Goal: Task Accomplishment & Management: Complete application form

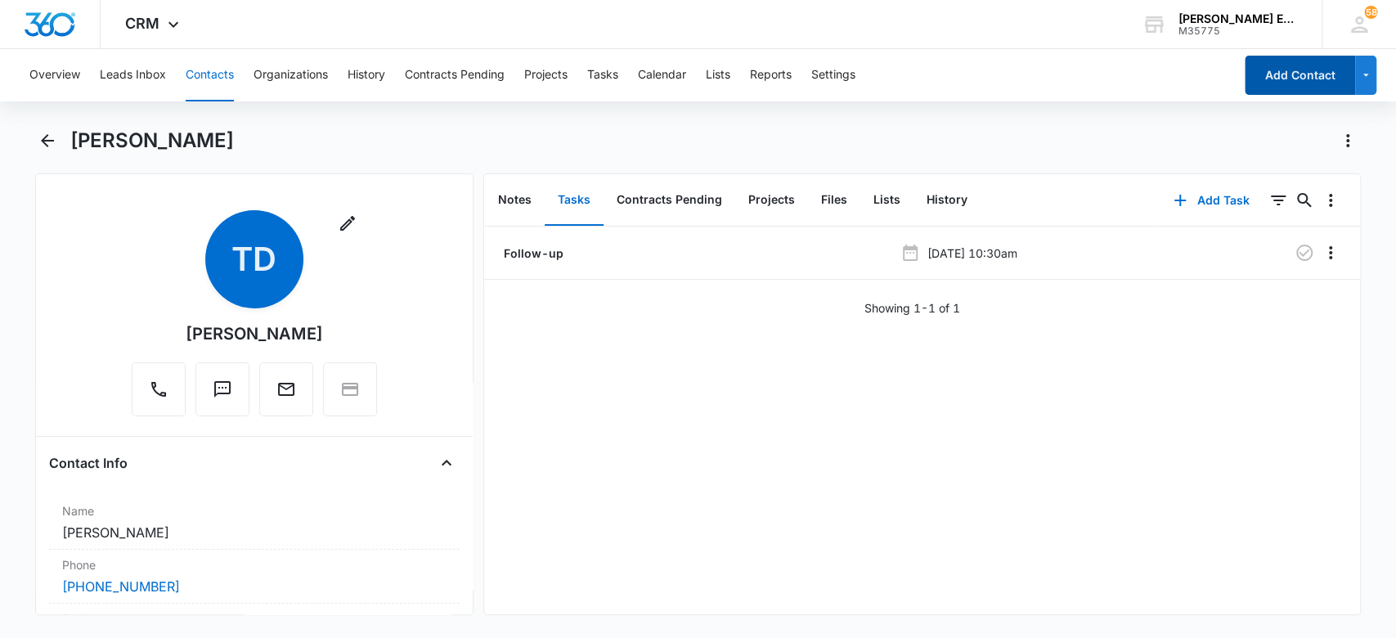
click at [1321, 76] on button "Add Contact" at bounding box center [1299, 75] width 110 height 39
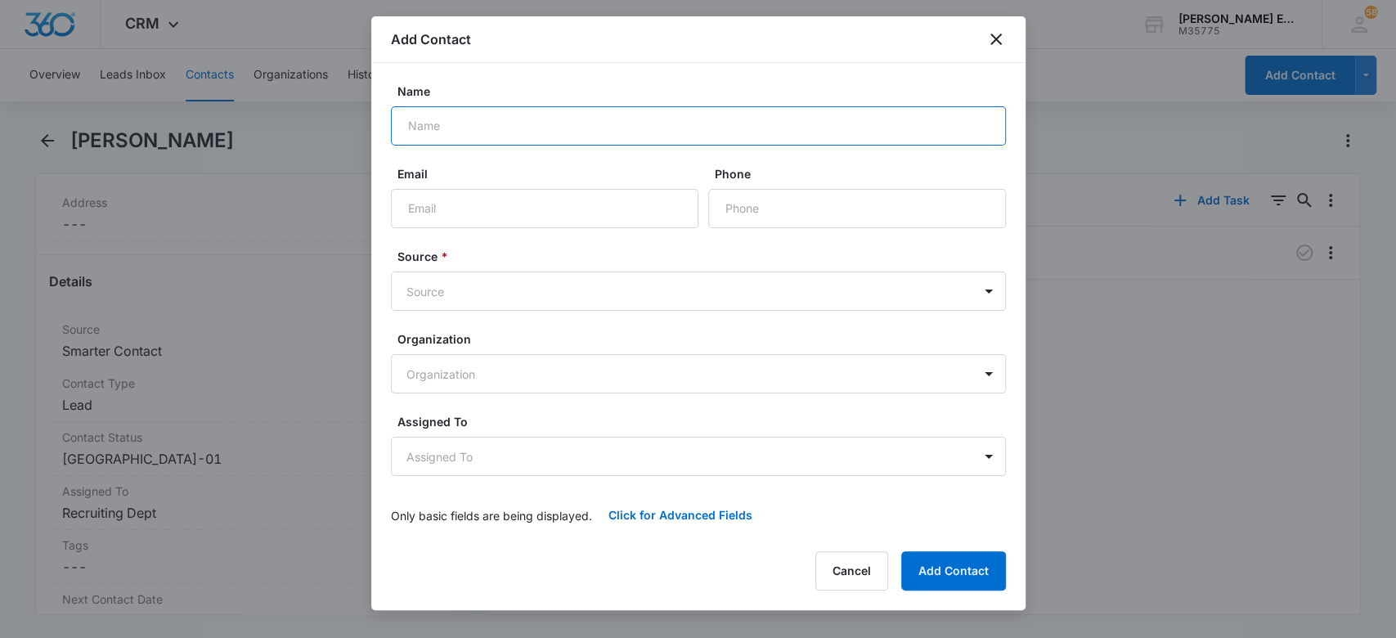
paste input "[PERSON_NAME] 03:30 PM Sounds good! I will call you [DATE] at 3:30 pm CT from […"
type input "[PERSON_NAME] 03:30 PM Sounds good! I will call you [DATE] at 3:30 pm CT from […"
click at [635, 125] on input "[PERSON_NAME] 03:30 PM Sounds good! I will call you [DATE] at 3:30 pm CT from […" at bounding box center [698, 125] width 615 height 39
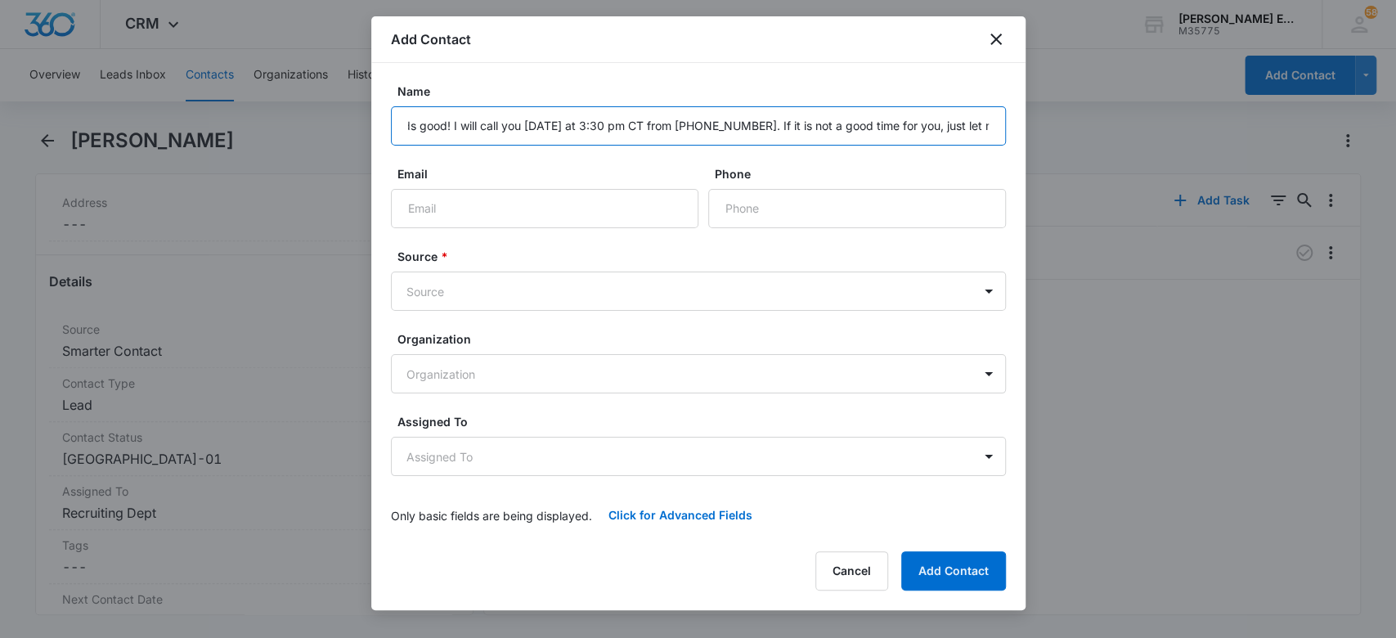
click at [635, 125] on input "[PERSON_NAME] 03:30 PM Sounds good! I will call you [DATE] at 3:30 pm CT from […" at bounding box center [698, 125] width 615 height 39
paste input "[PERSON_NAME]"
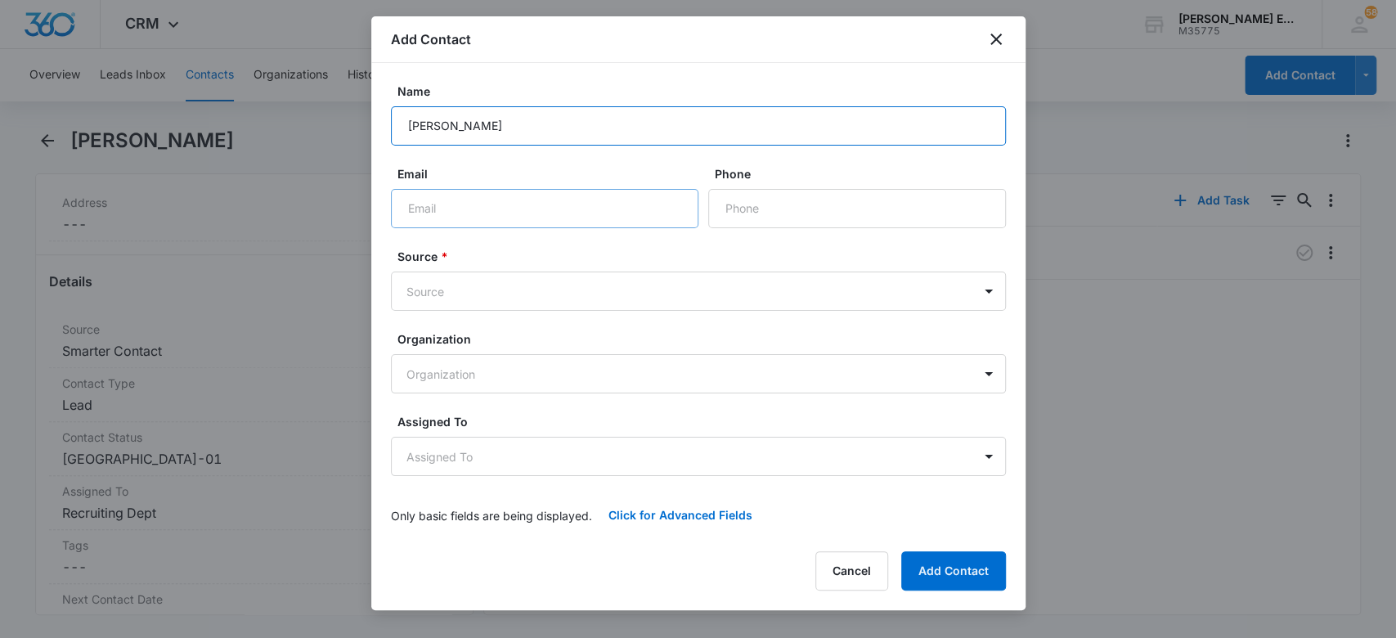
type input "[PERSON_NAME]"
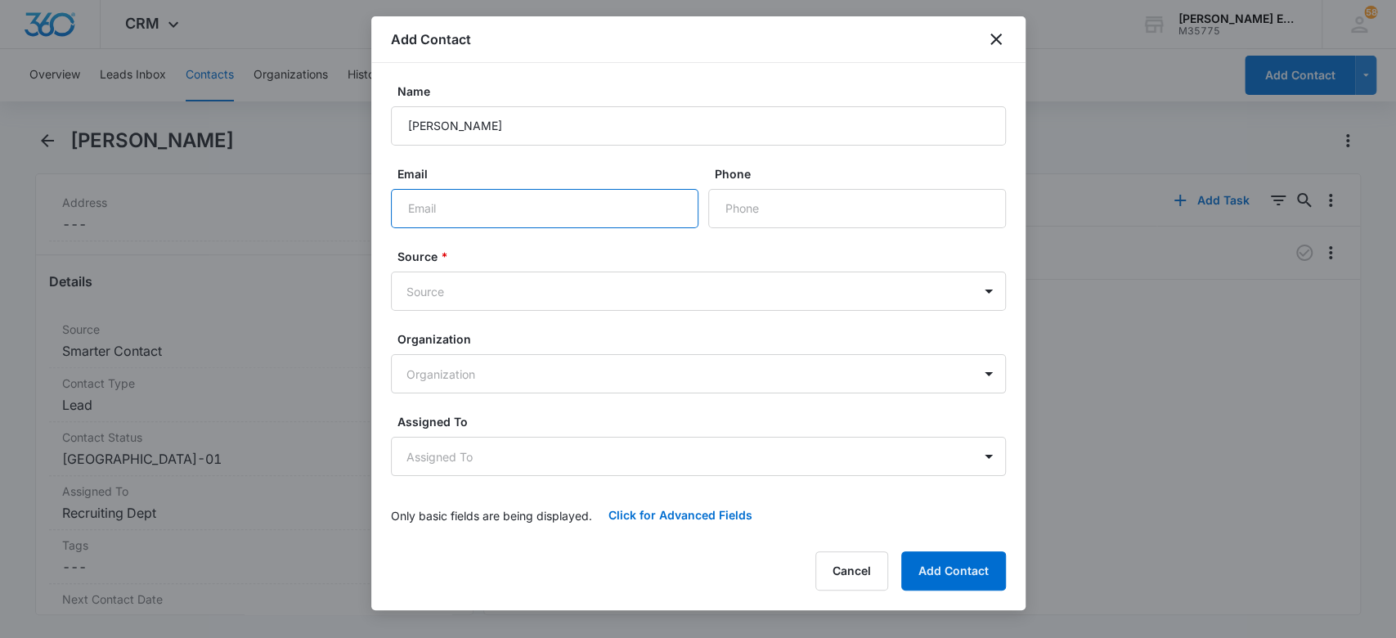
drag, startPoint x: 474, startPoint y: 215, endPoint x: 409, endPoint y: 76, distance: 153.6
click at [474, 214] on input "Email" at bounding box center [544, 208] width 307 height 39
paste input "[PHONE_NUMBER]"
type input "[PHONE_NUMBER]"
drag, startPoint x: 648, startPoint y: 217, endPoint x: 625, endPoint y: 197, distance: 30.1
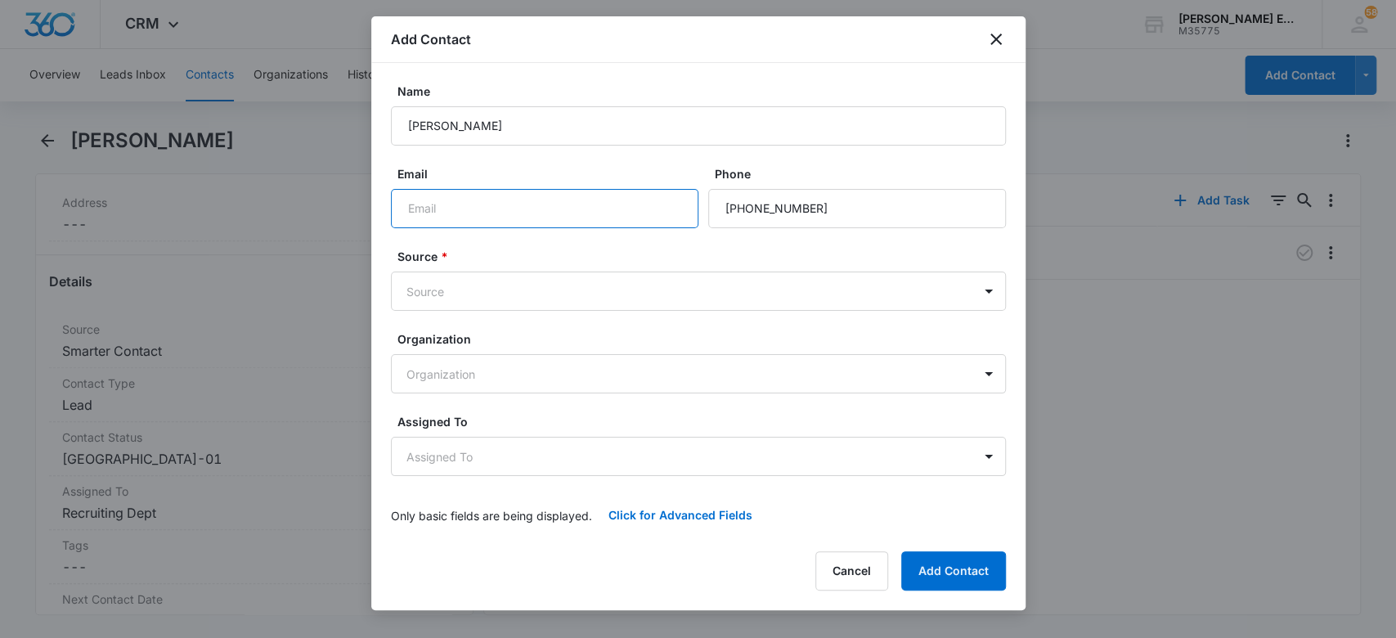
click at [648, 216] on input "Email" at bounding box center [544, 208] width 307 height 39
paste input "[EMAIL_ADDRESS][DOMAIN_NAME]"
type input "[EMAIL_ADDRESS][DOMAIN_NAME]"
click at [537, 160] on form "Name [PERSON_NAME] Email [EMAIL_ADDRESS][DOMAIN_NAME] Phone Source * Source Org…" at bounding box center [698, 309] width 615 height 452
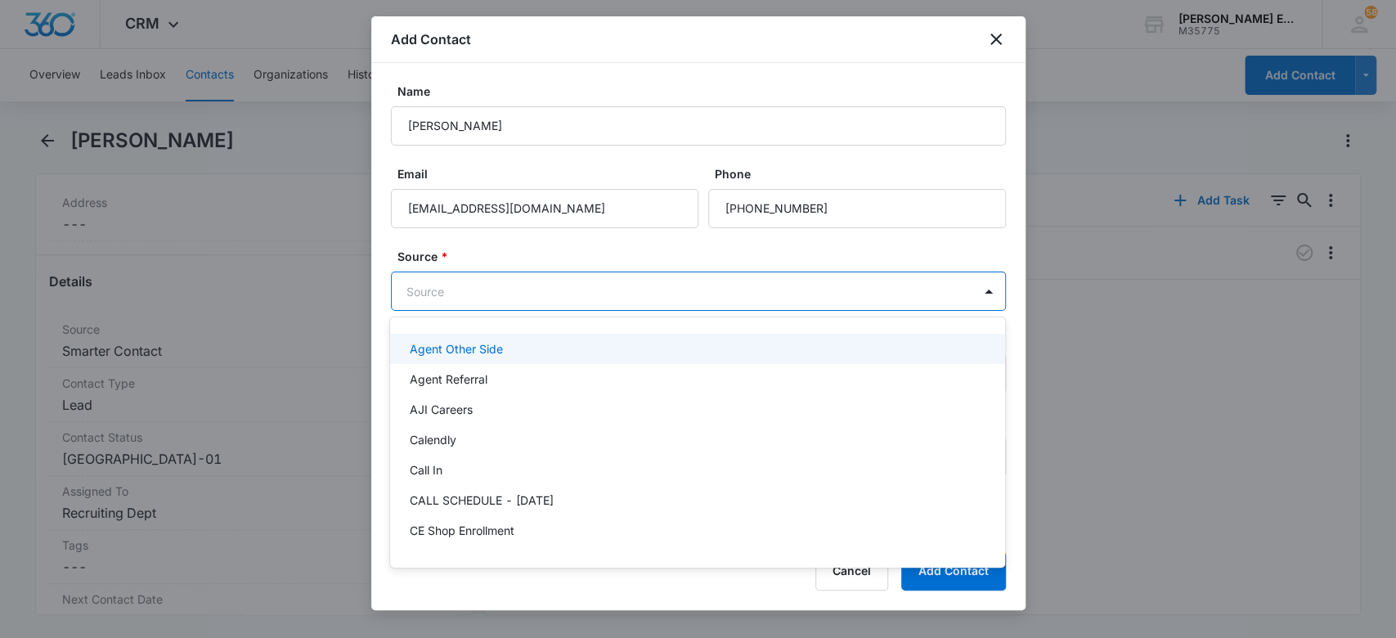
click at [473, 306] on body "CRM Apps Websites CRM Email Social Brand [PERSON_NAME] Estates and Homes M35775…" at bounding box center [698, 319] width 1396 height 638
type input "SM"
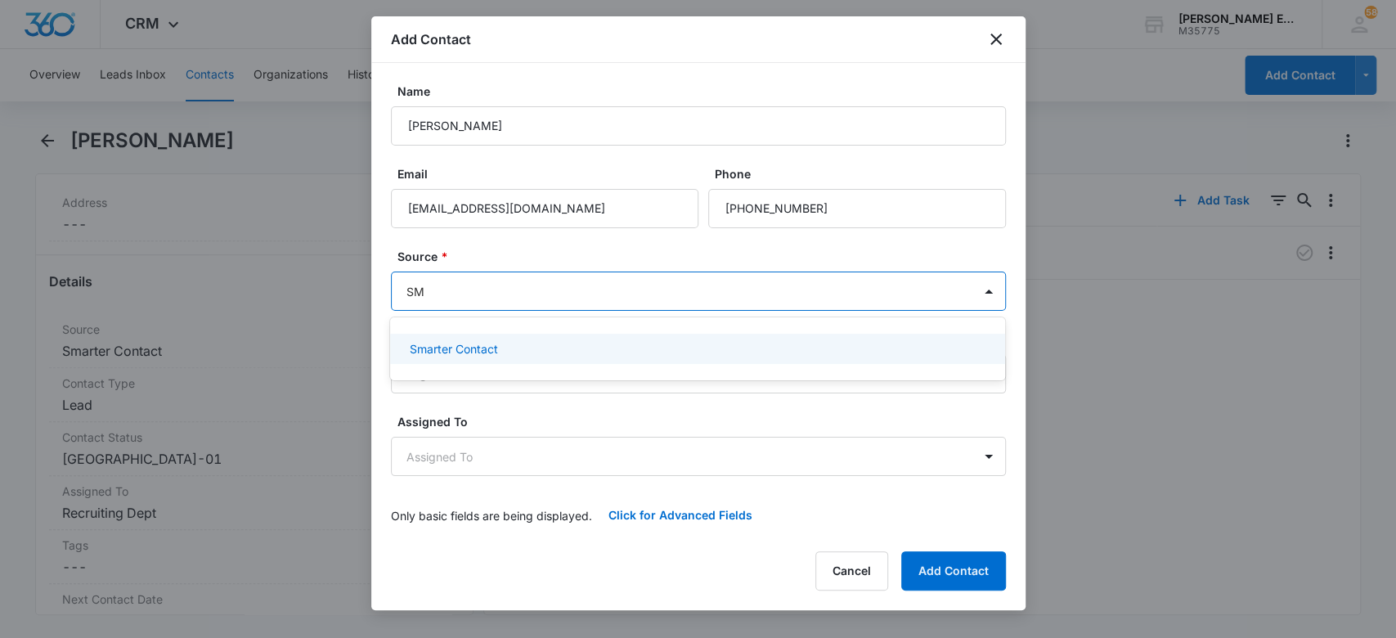
click at [437, 338] on div "Smarter Contact" at bounding box center [697, 349] width 615 height 30
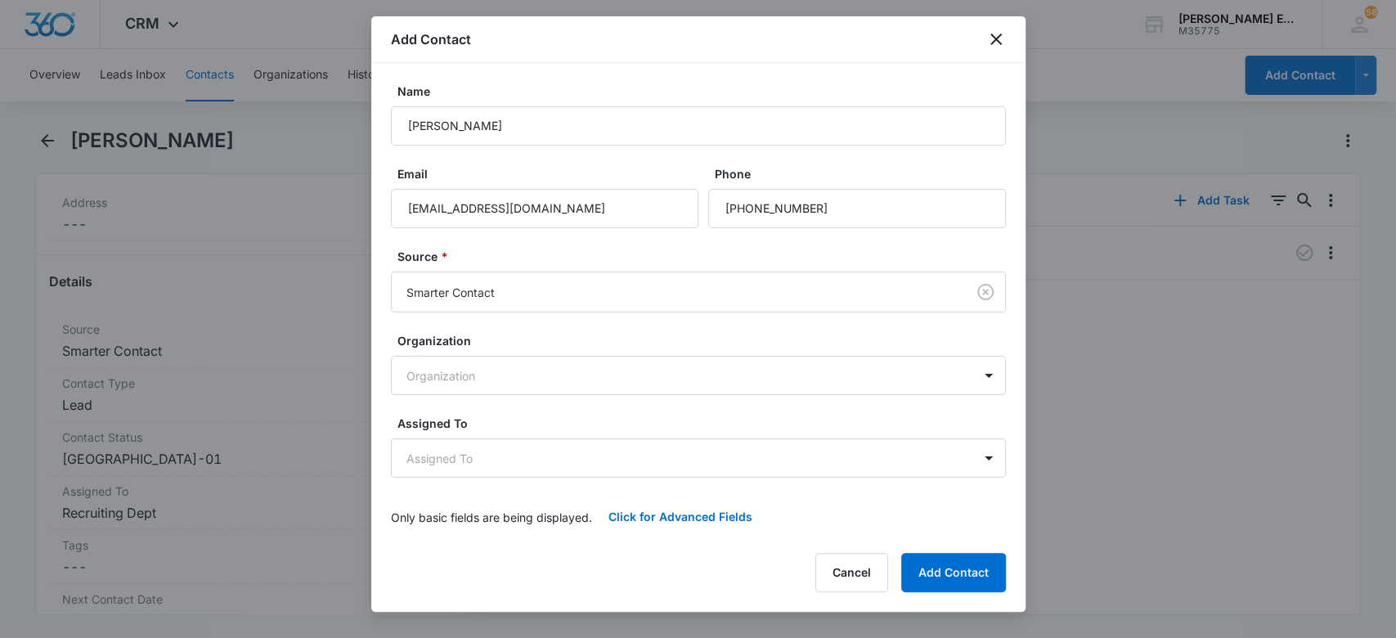
click at [452, 241] on form "Name [PERSON_NAME] Email [EMAIL_ADDRESS][DOMAIN_NAME] Phone Source * Smarter Co…" at bounding box center [698, 310] width 615 height 454
click at [440, 381] on body "CRM Apps Websites CRM Email Social Brand [PERSON_NAME] Estates and Homes M35775…" at bounding box center [698, 319] width 1396 height 638
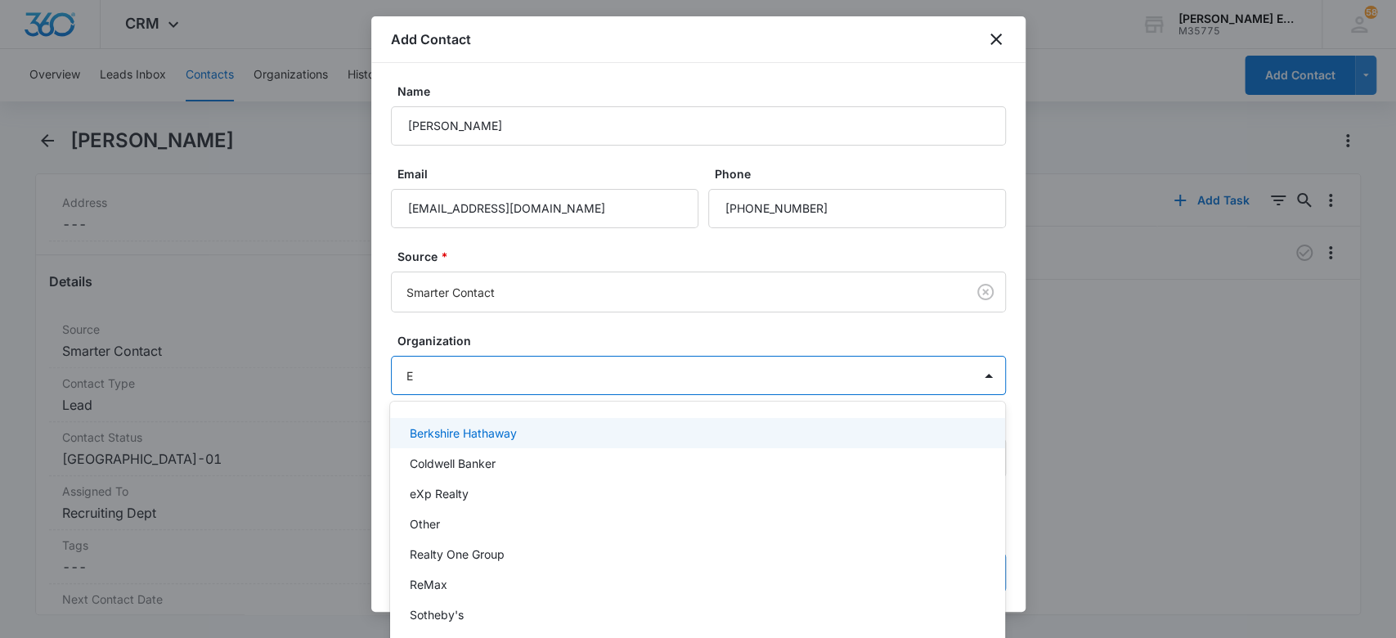
type input "EX"
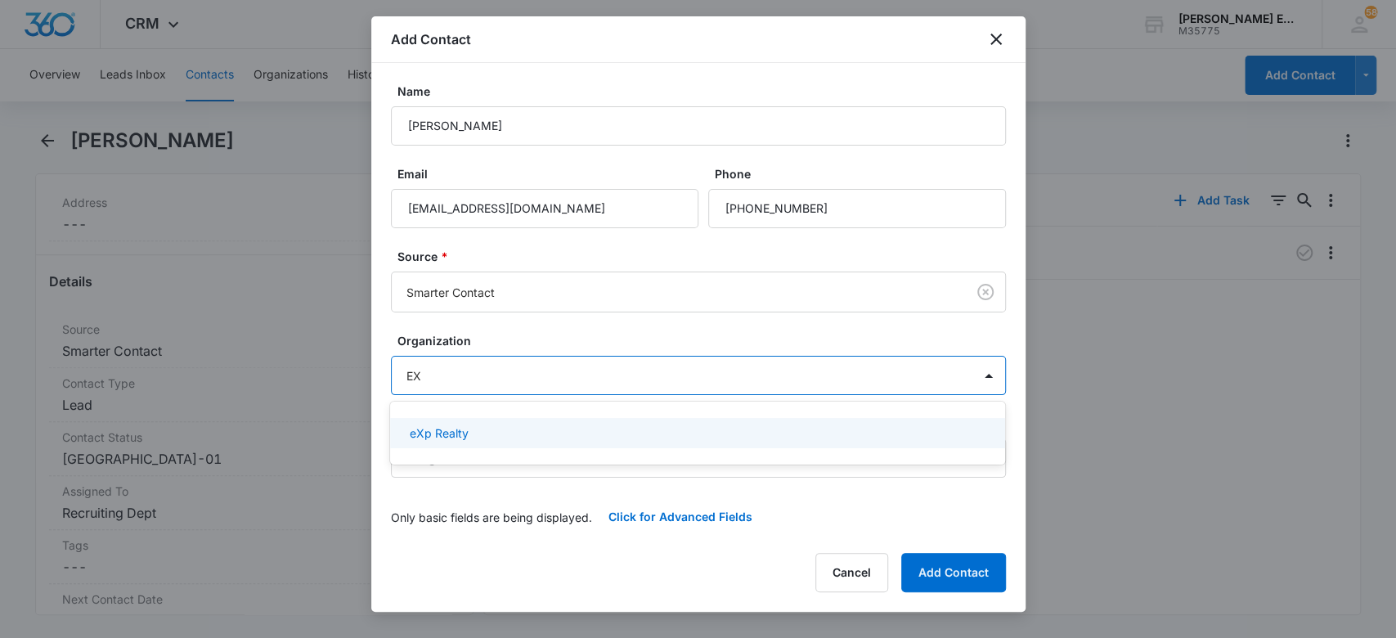
click at [450, 440] on p "eXp Realty" at bounding box center [439, 432] width 59 height 17
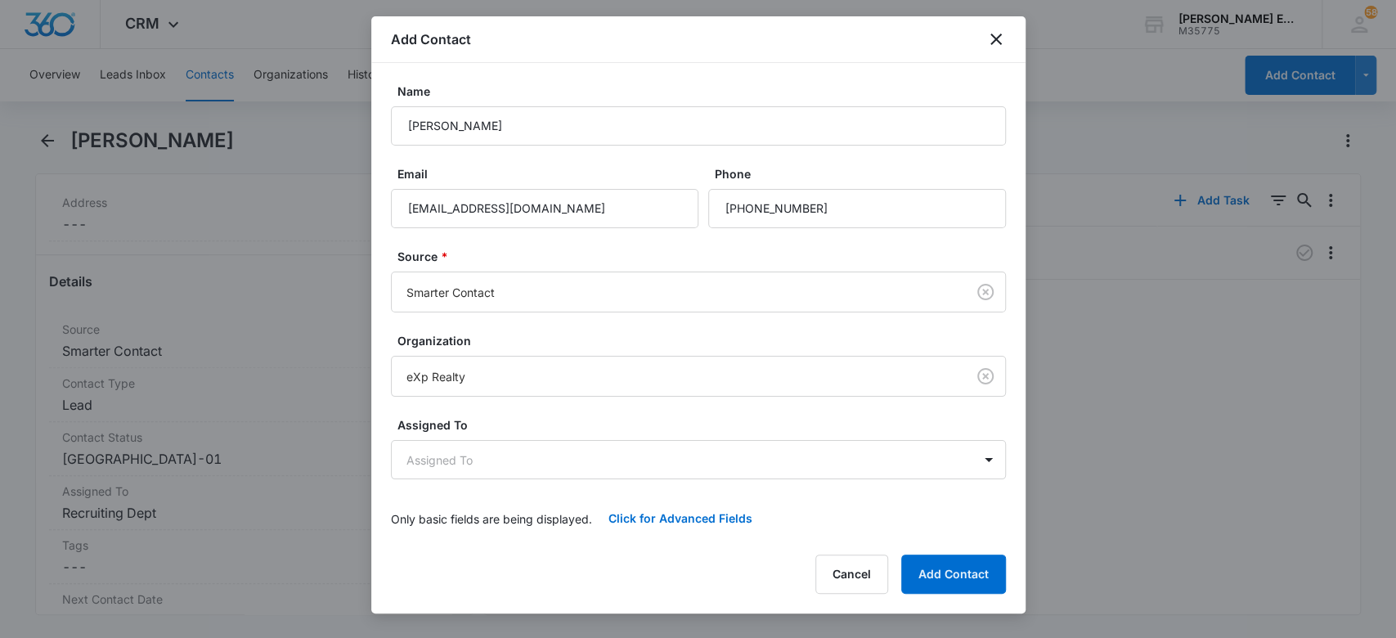
click at [505, 316] on form "Name [PERSON_NAME] Email [EMAIL_ADDRESS][DOMAIN_NAME] Phone Source * Smarter Co…" at bounding box center [698, 310] width 615 height 455
click at [479, 441] on body "CRM Apps Websites CRM Email Social Brand [PERSON_NAME] Estates and Homes M35775…" at bounding box center [698, 319] width 1396 height 638
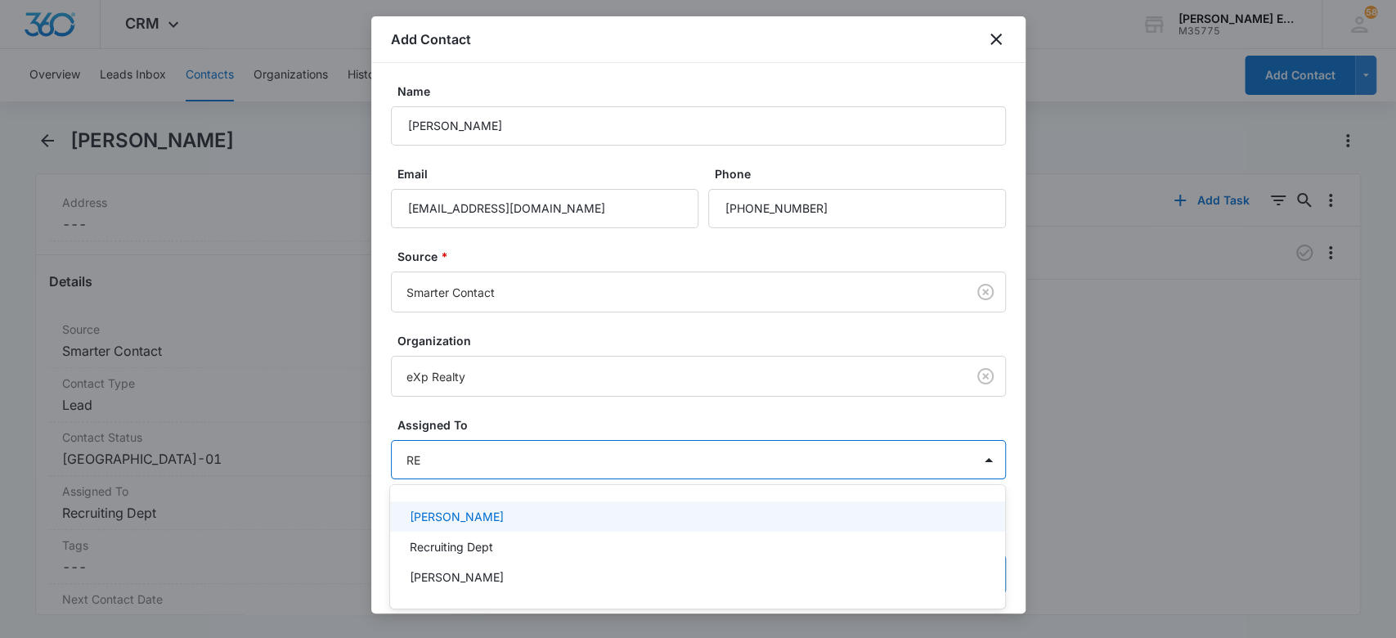
type input "REC"
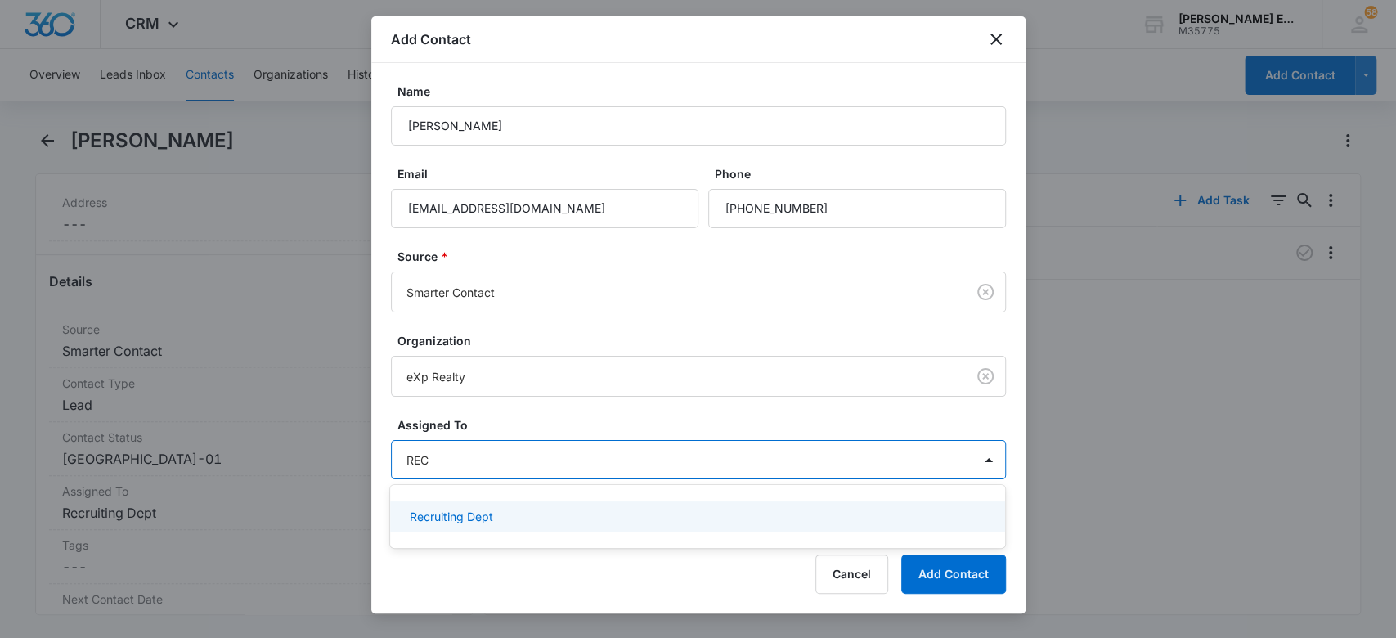
click at [522, 508] on div "Recruiting Dept" at bounding box center [696, 516] width 572 height 17
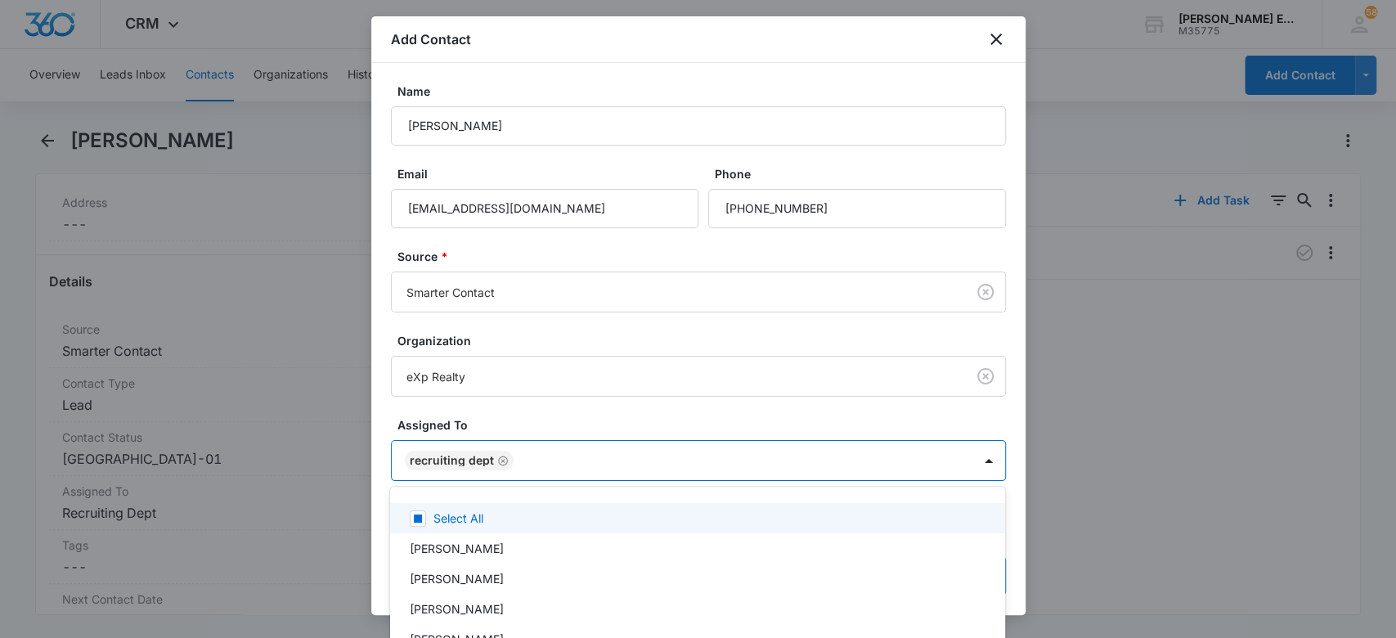
click at [558, 409] on div at bounding box center [698, 319] width 1396 height 638
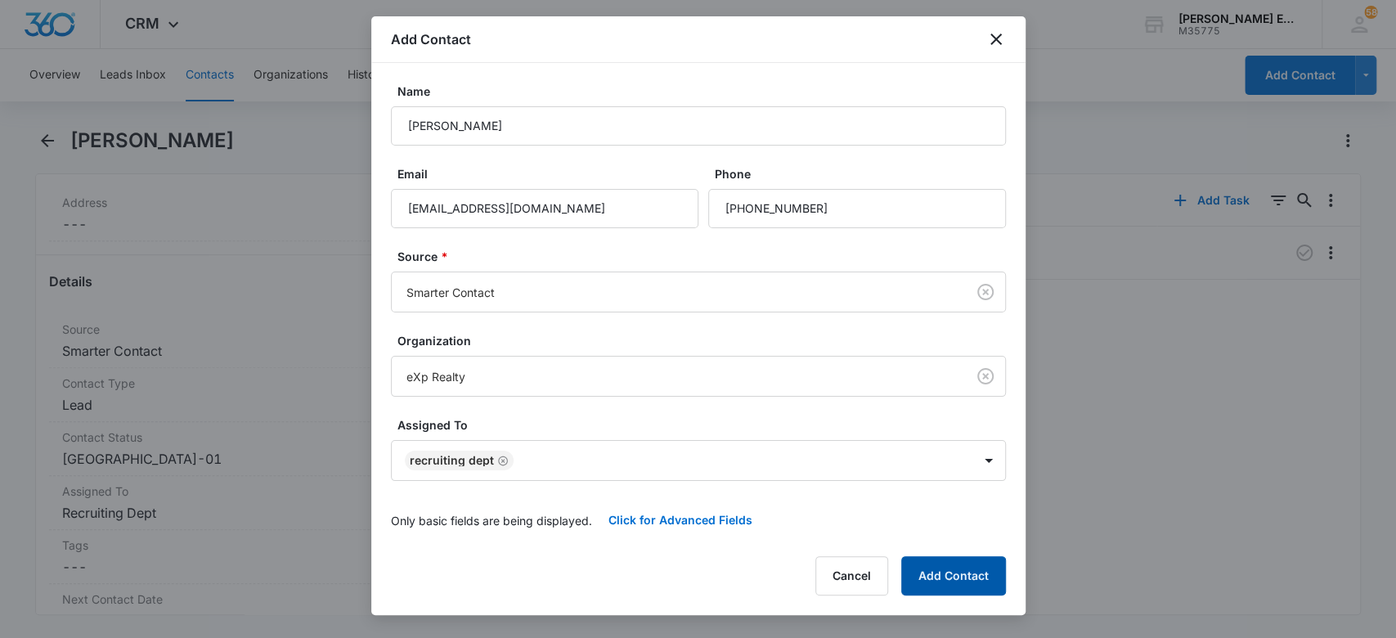
click at [988, 579] on button "Add Contact" at bounding box center [953, 575] width 105 height 39
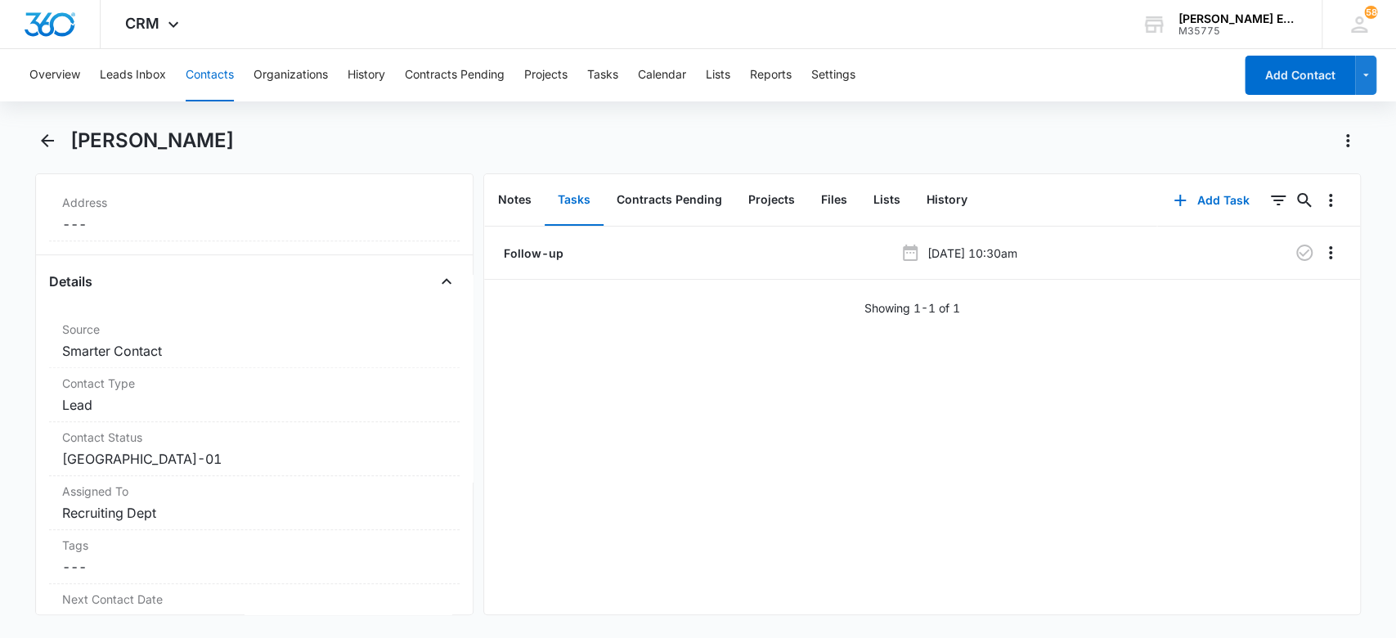
click at [203, 72] on button "Contacts" at bounding box center [210, 75] width 48 height 52
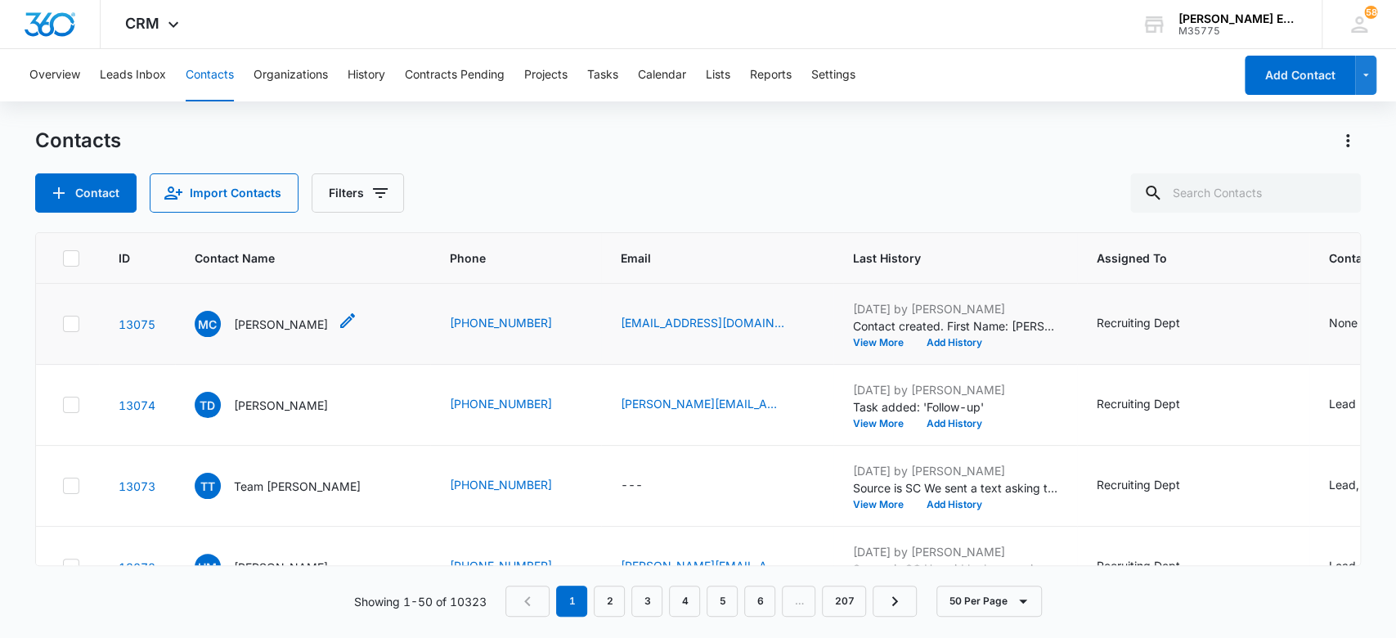
click at [292, 318] on p "[PERSON_NAME]" at bounding box center [281, 324] width 94 height 17
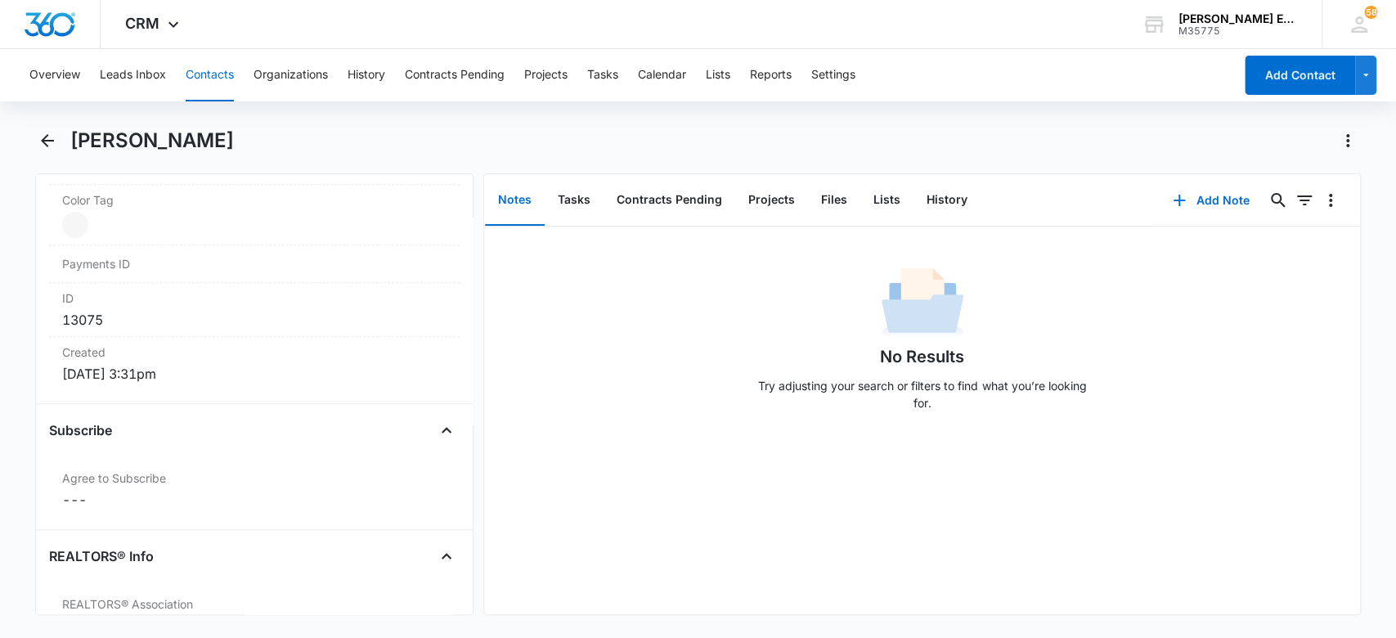
scroll to position [625, 0]
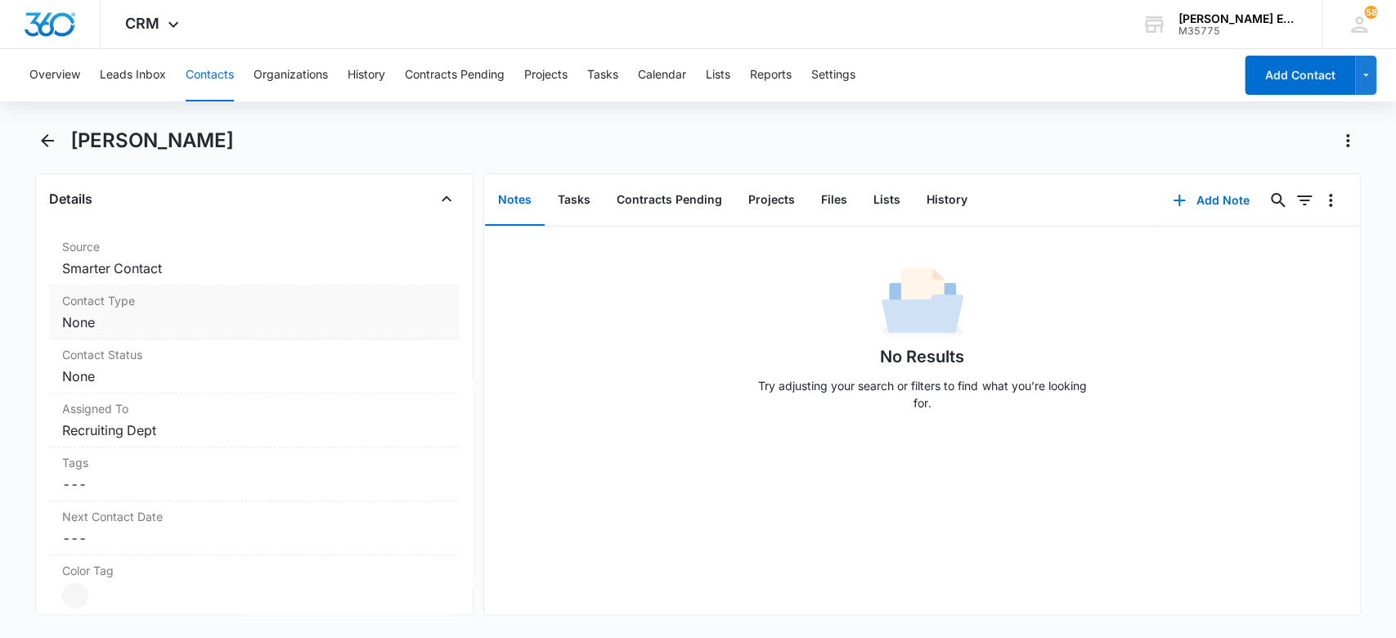
click at [164, 310] on div "Contact Type Cancel Save Changes None" at bounding box center [254, 312] width 411 height 54
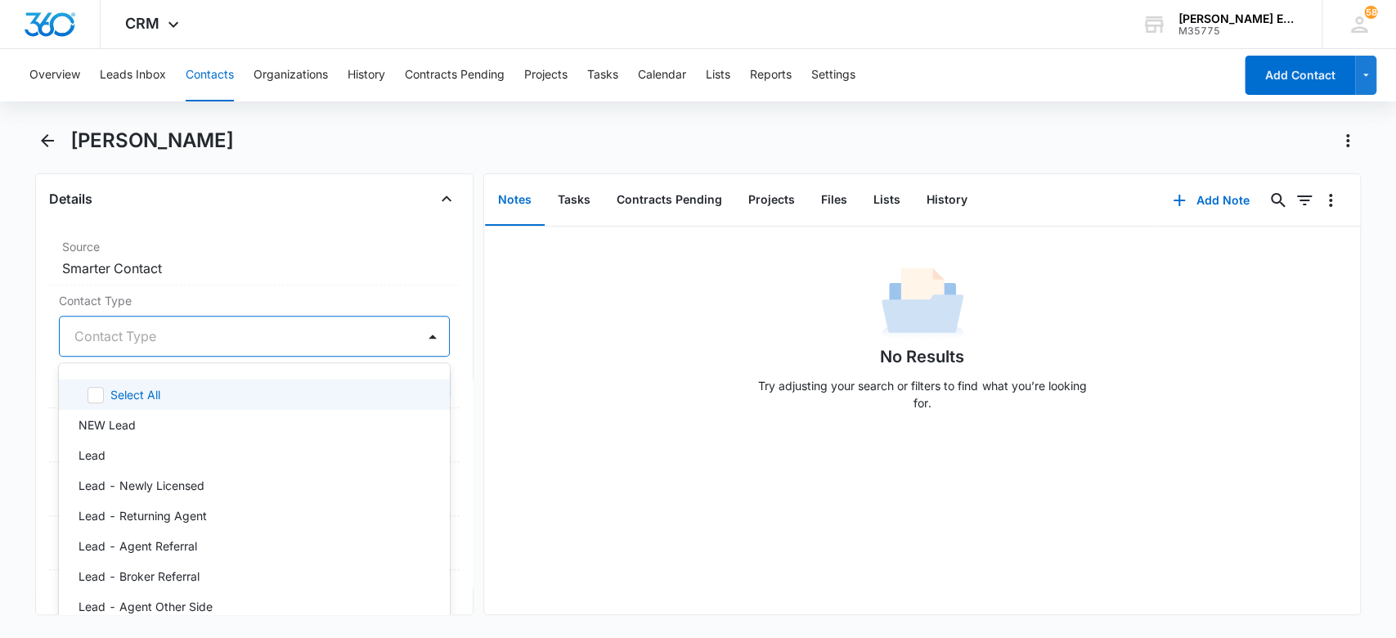
click at [164, 332] on div at bounding box center [234, 336] width 321 height 23
type input "LEAD"
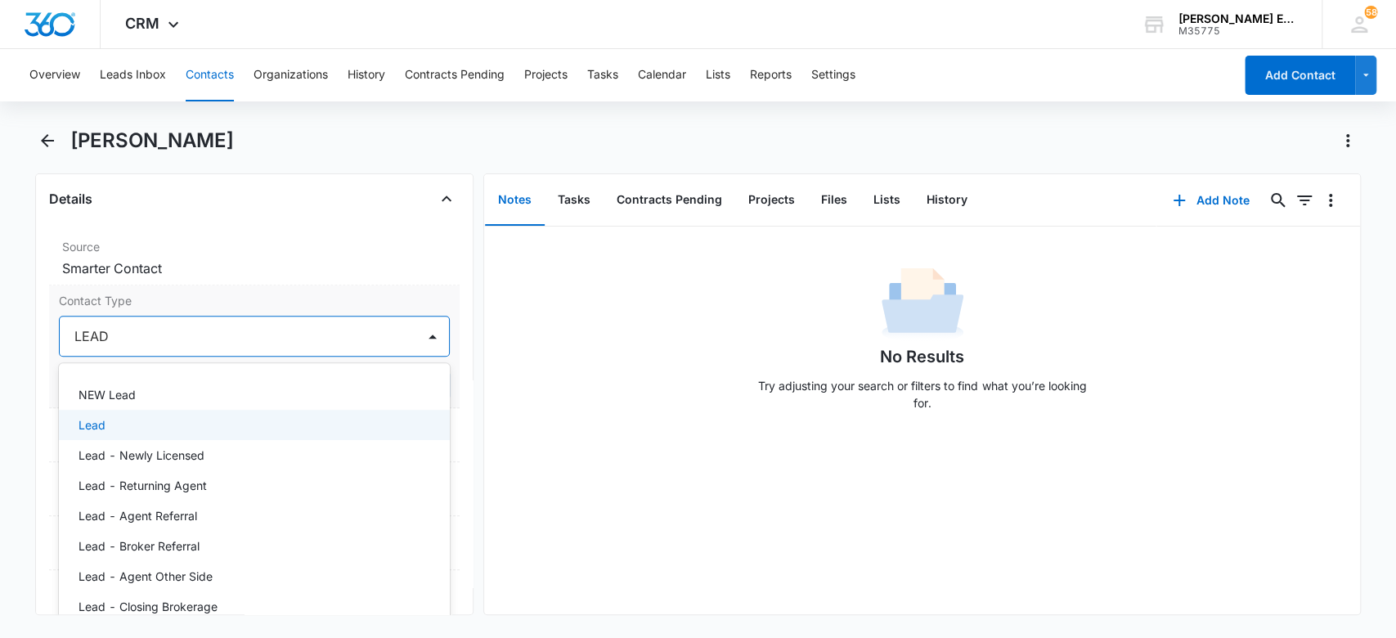
click at [181, 435] on div "Lead" at bounding box center [255, 425] width 392 height 30
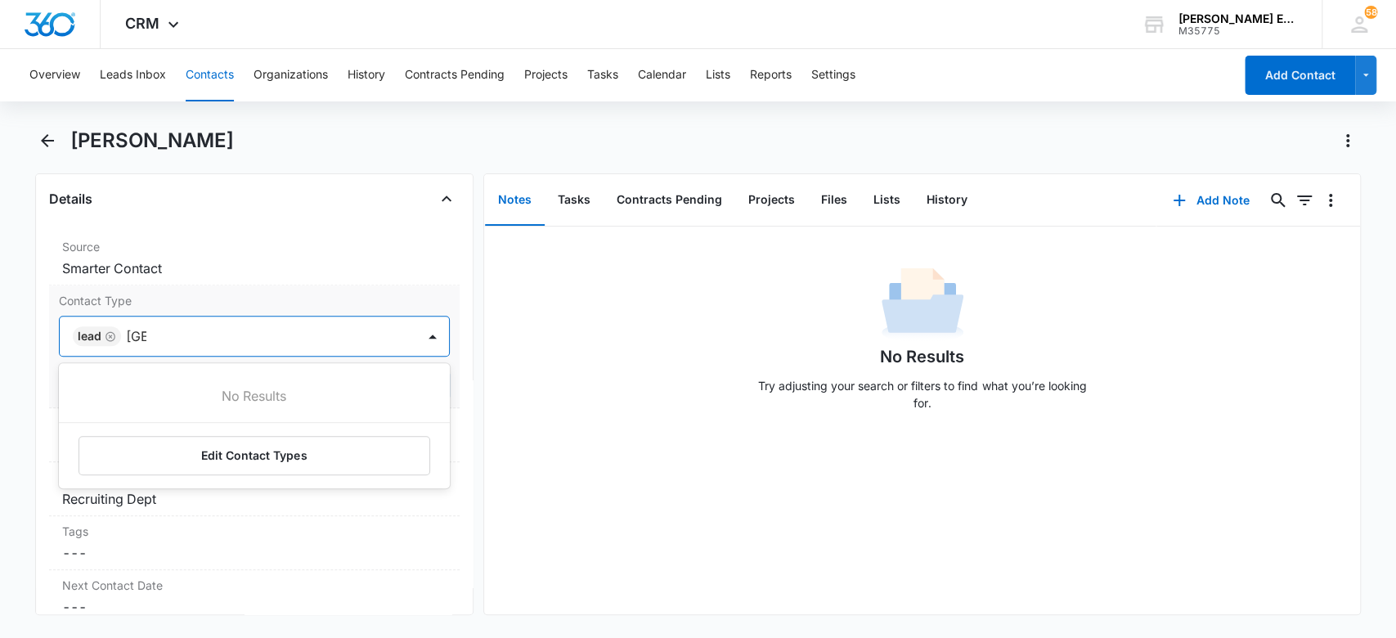
type input "T"
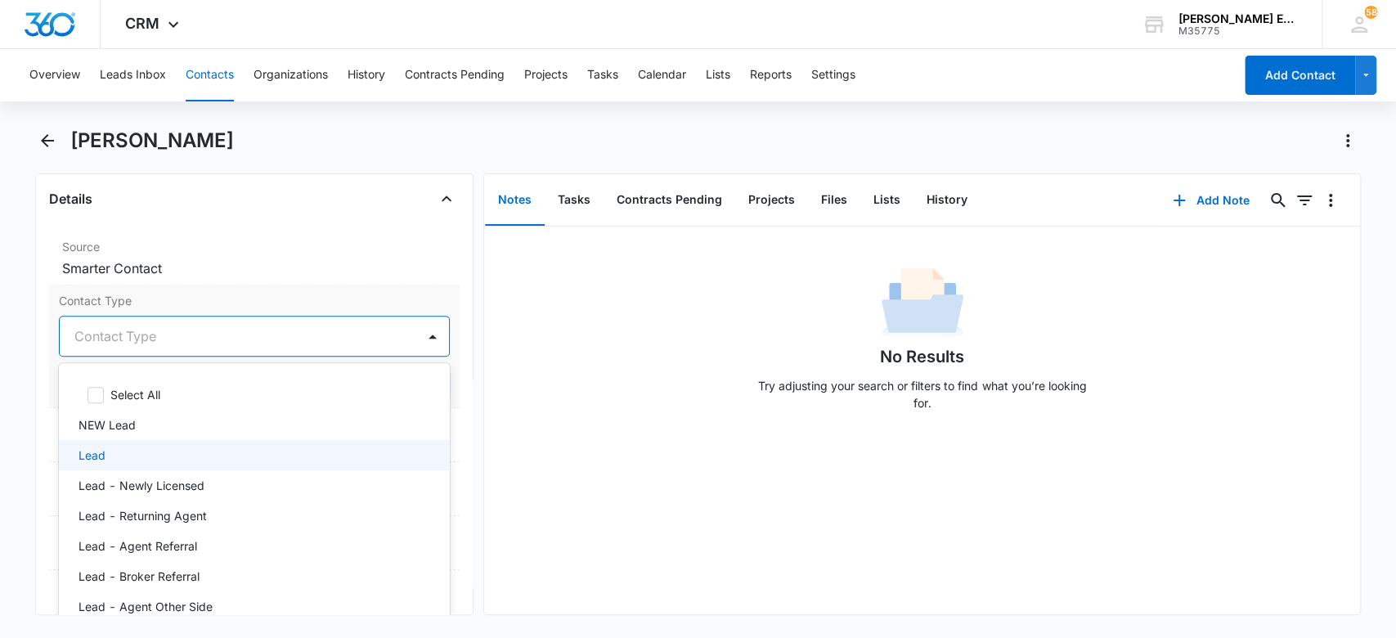
click at [210, 455] on div "Lead" at bounding box center [252, 454] width 349 height 17
click at [687, 361] on div "No Results Try adjusting your search or filters to find what you’re looking for." at bounding box center [922, 343] width 876 height 162
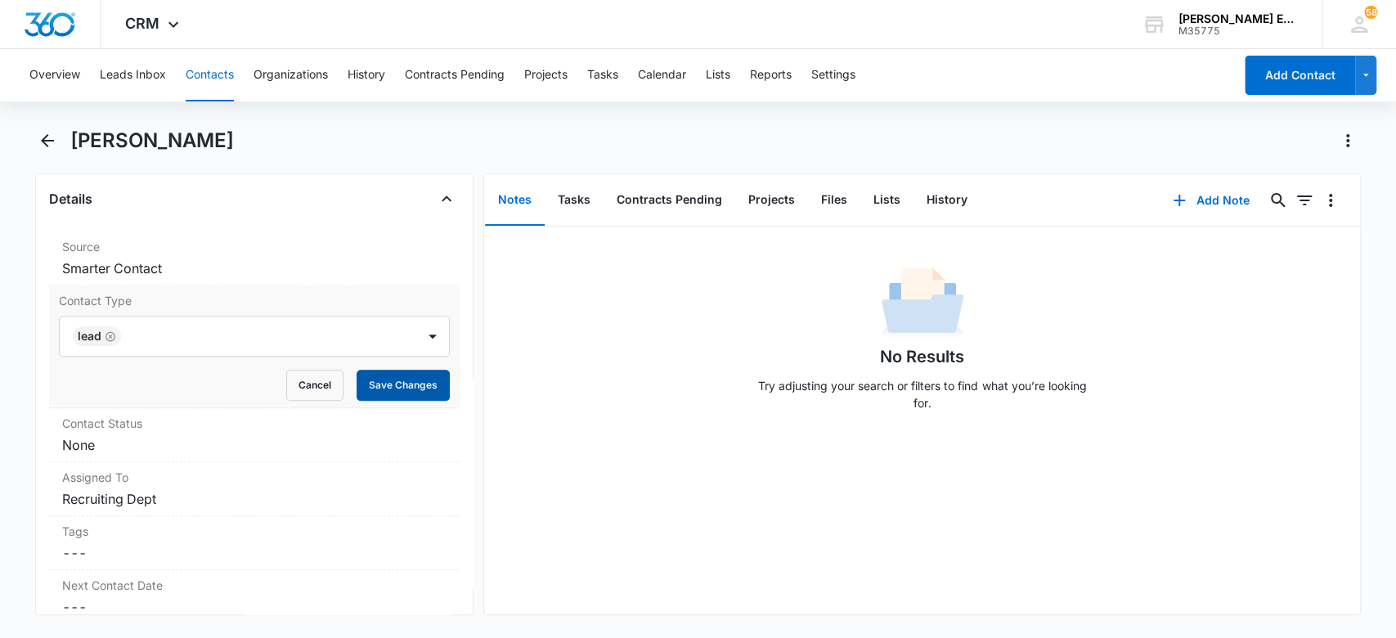
click at [432, 392] on button "Save Changes" at bounding box center [402, 385] width 93 height 31
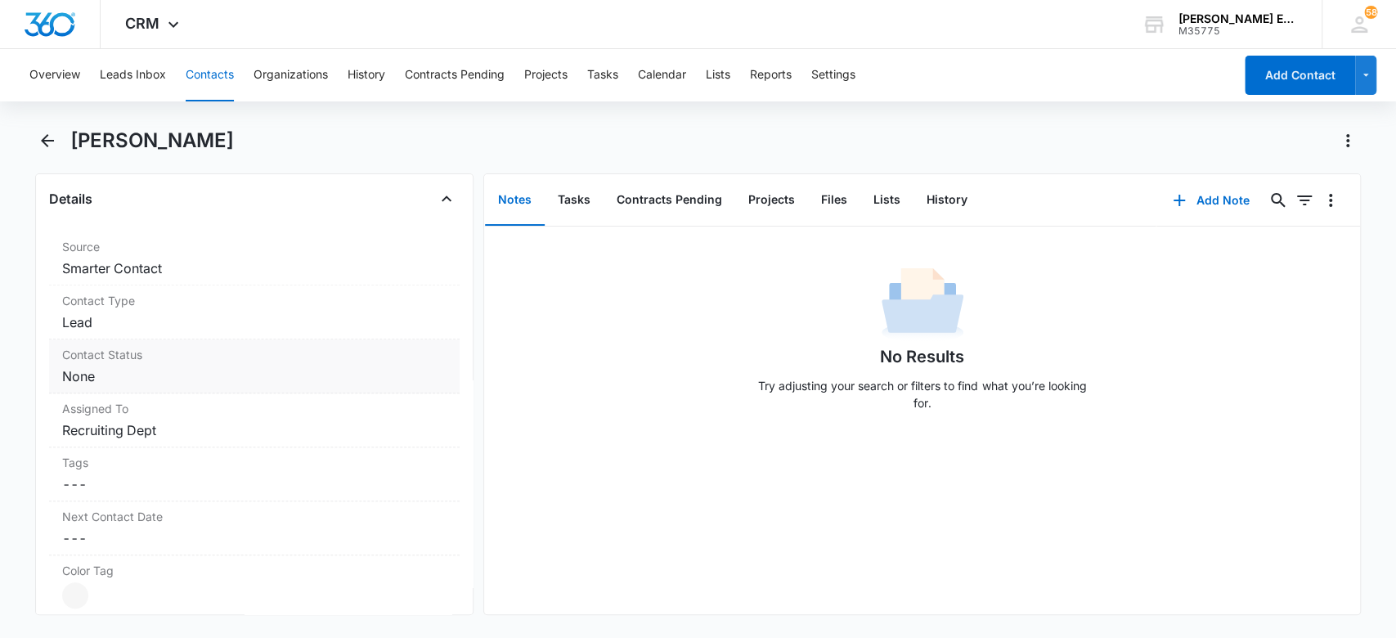
click at [119, 363] on div "Contact Status Cancel Save Changes None" at bounding box center [254, 366] width 411 height 54
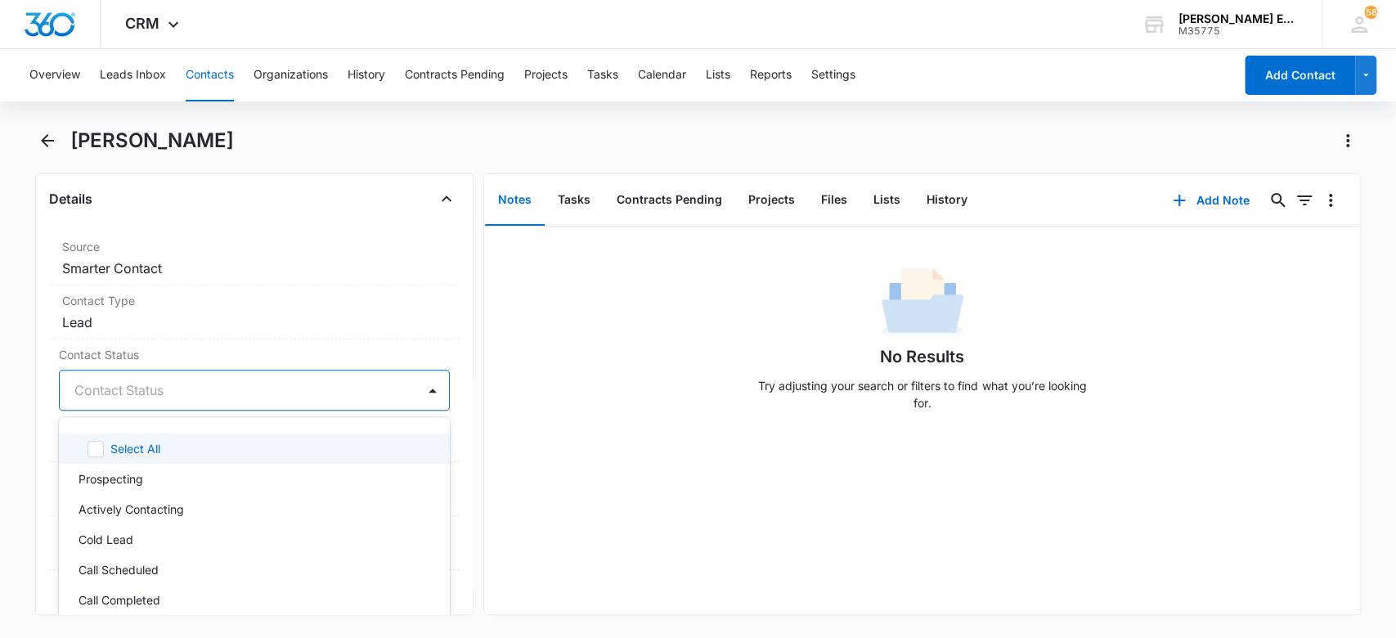
click at [118, 394] on div at bounding box center [234, 390] width 321 height 23
type input "[GEOGRAPHIC_DATA]"
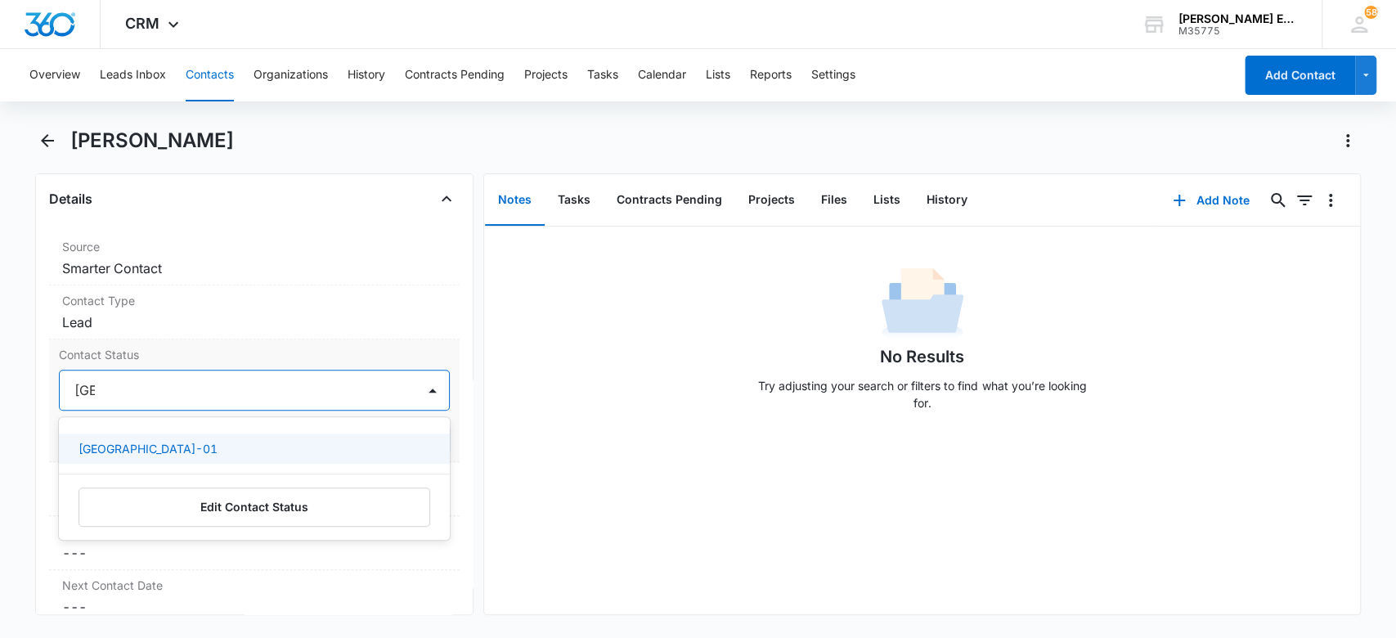
click at [132, 450] on div "[GEOGRAPHIC_DATA]-01" at bounding box center [252, 448] width 349 height 17
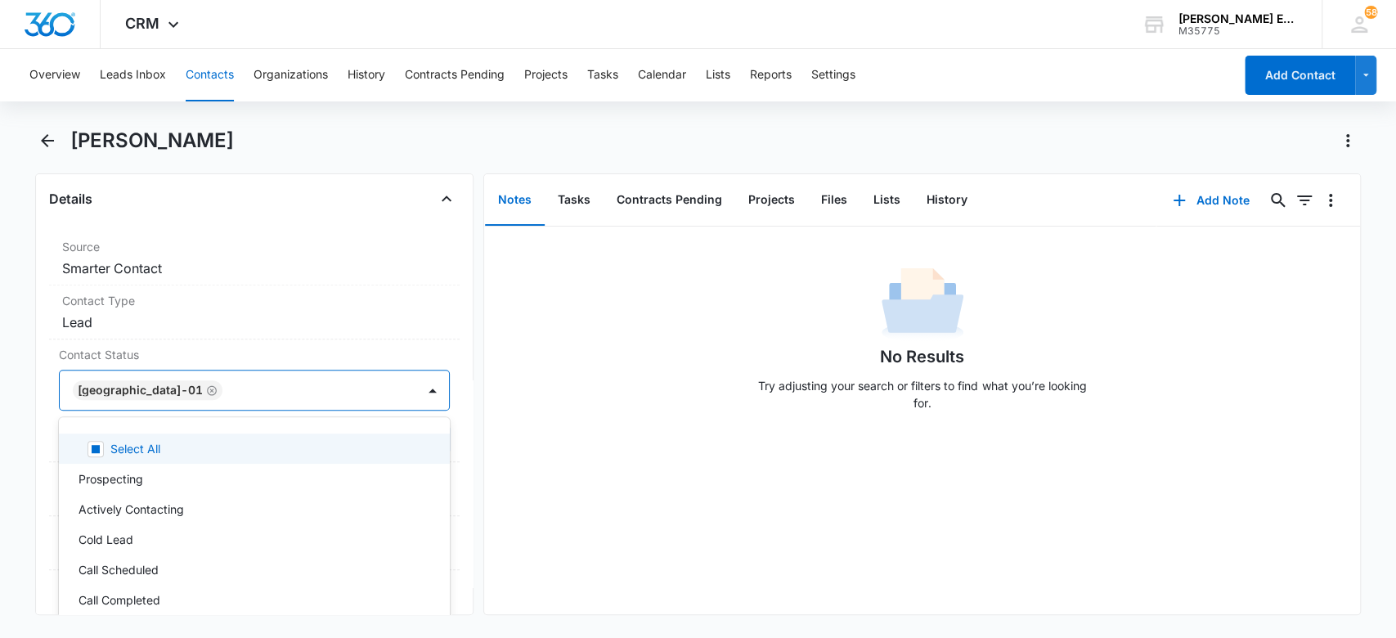
click at [522, 406] on div "No Results Try adjusting your search or filters to find what you’re looking for." at bounding box center [922, 343] width 876 height 162
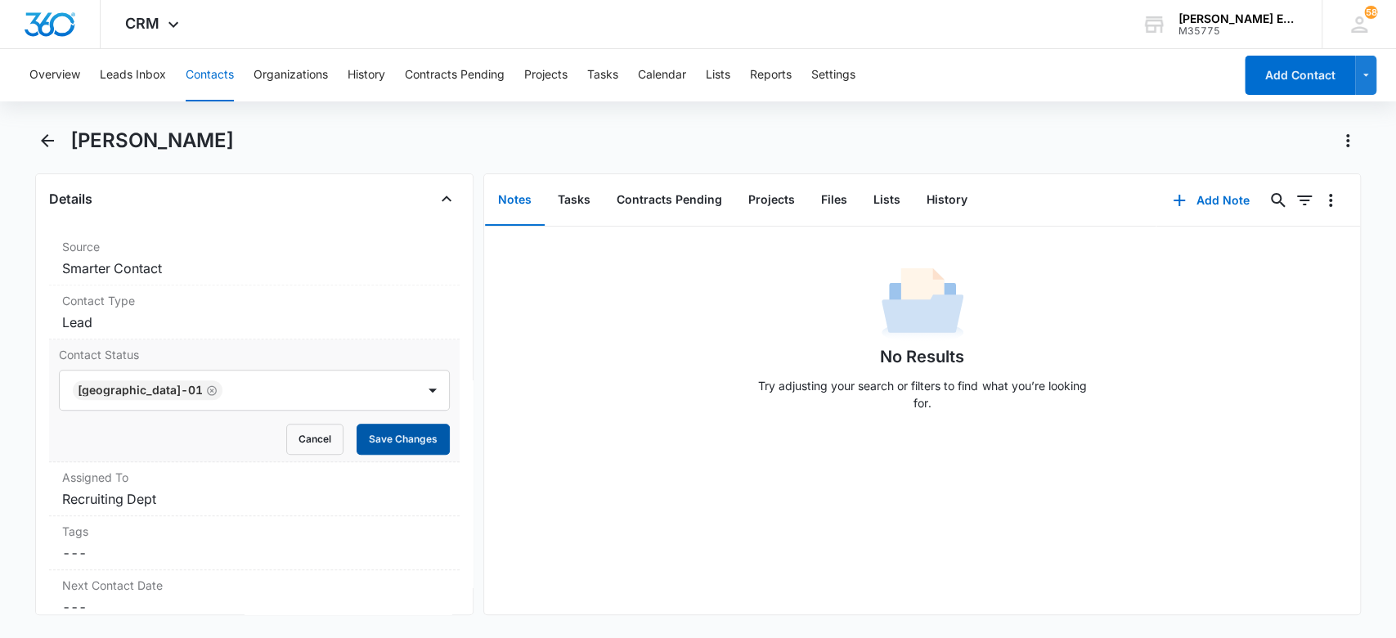
click at [392, 444] on button "Save Changes" at bounding box center [402, 438] width 93 height 31
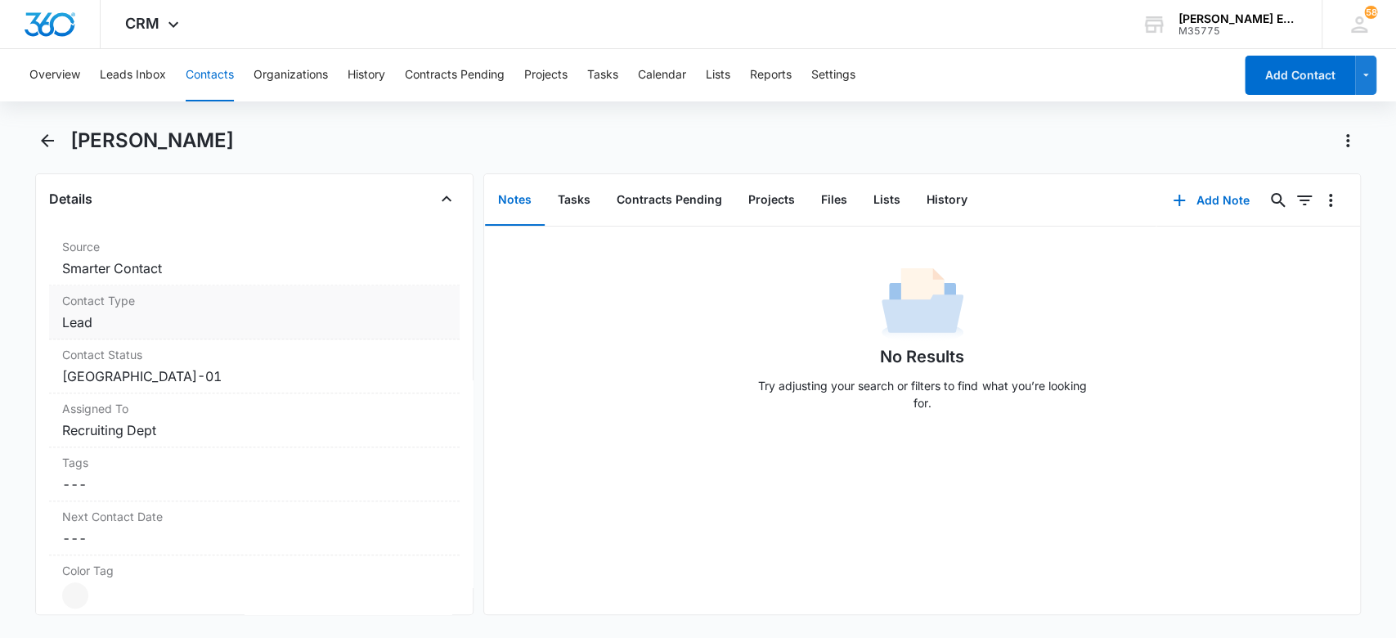
click at [158, 323] on dd "Cancel Save Changes Lead" at bounding box center [254, 322] width 385 height 20
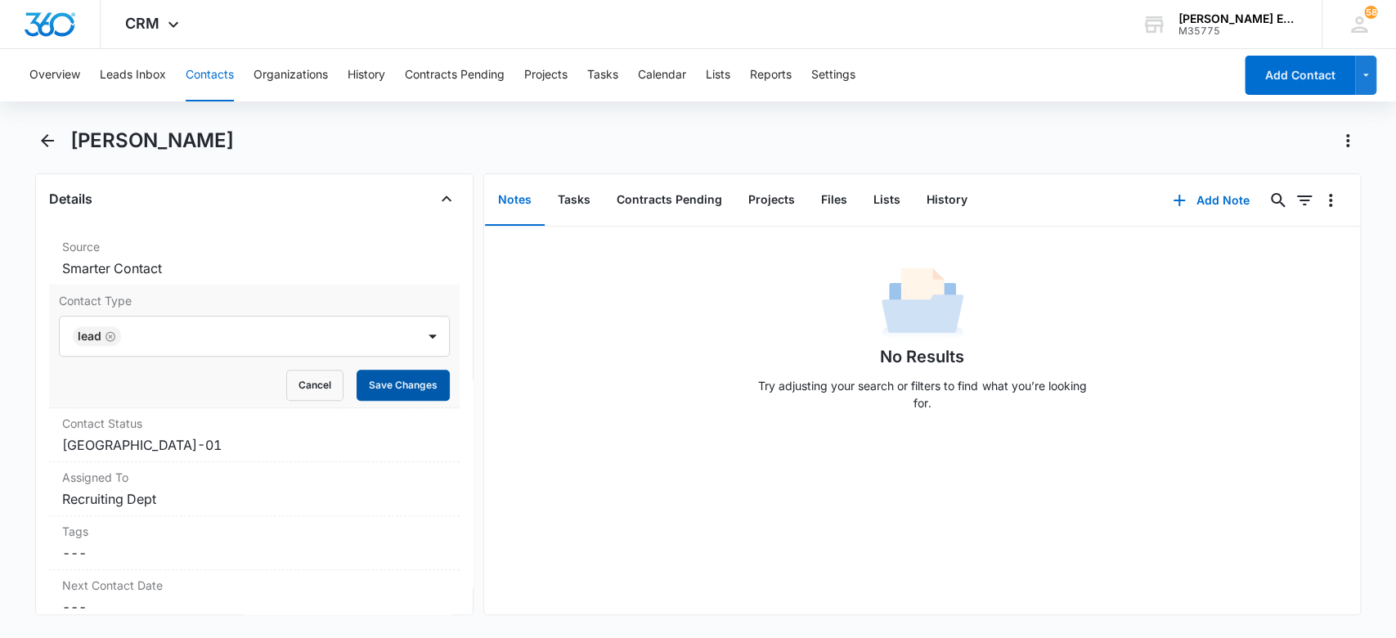
click at [364, 383] on button "Save Changes" at bounding box center [402, 385] width 93 height 31
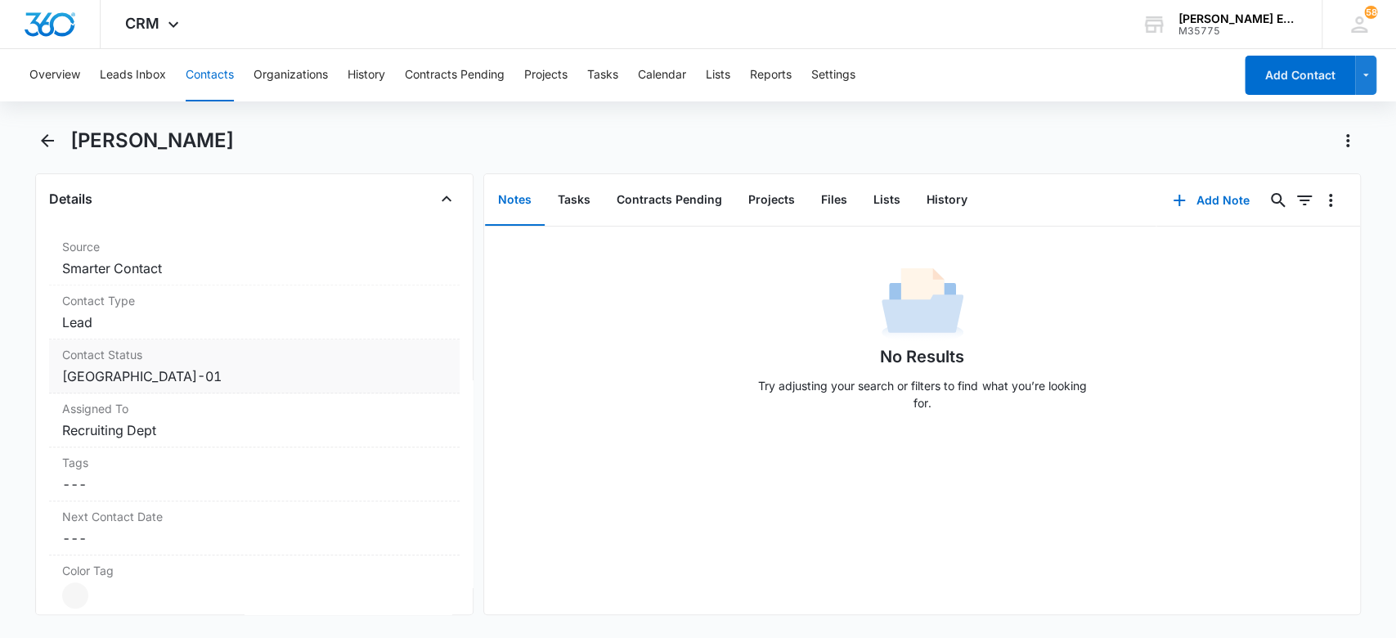
scroll to position [844, 0]
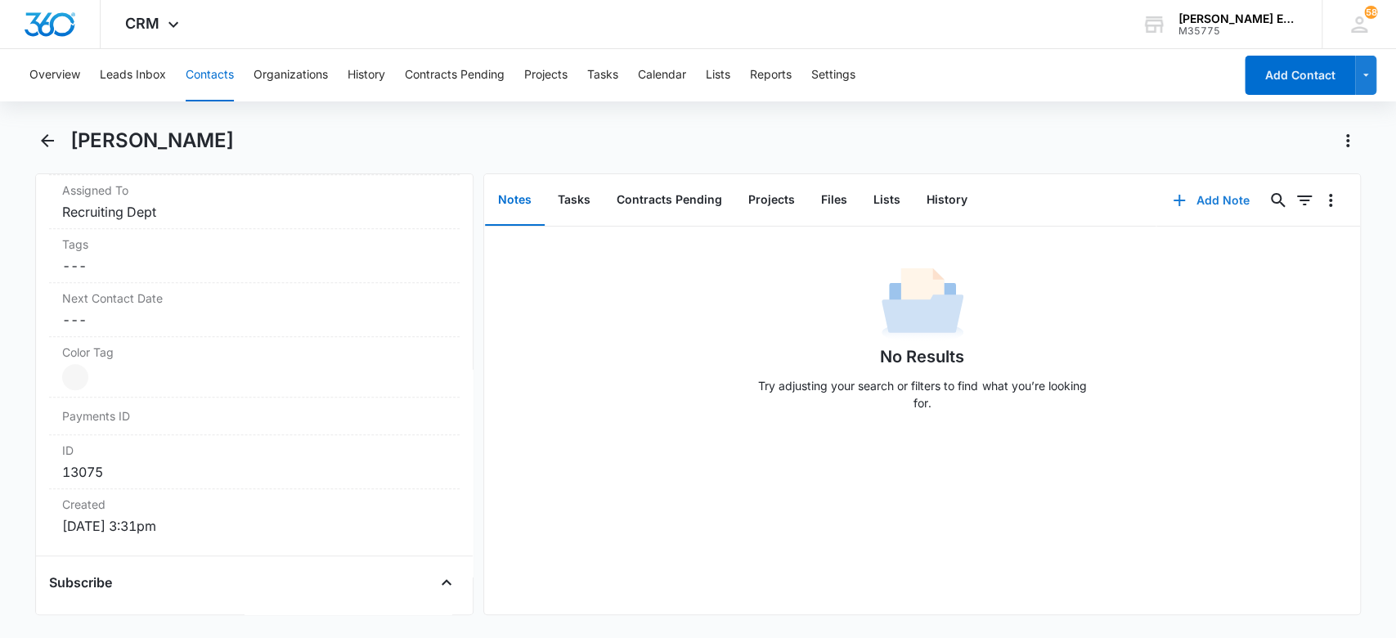
click at [1191, 203] on button "Add Note" at bounding box center [1210, 200] width 109 height 39
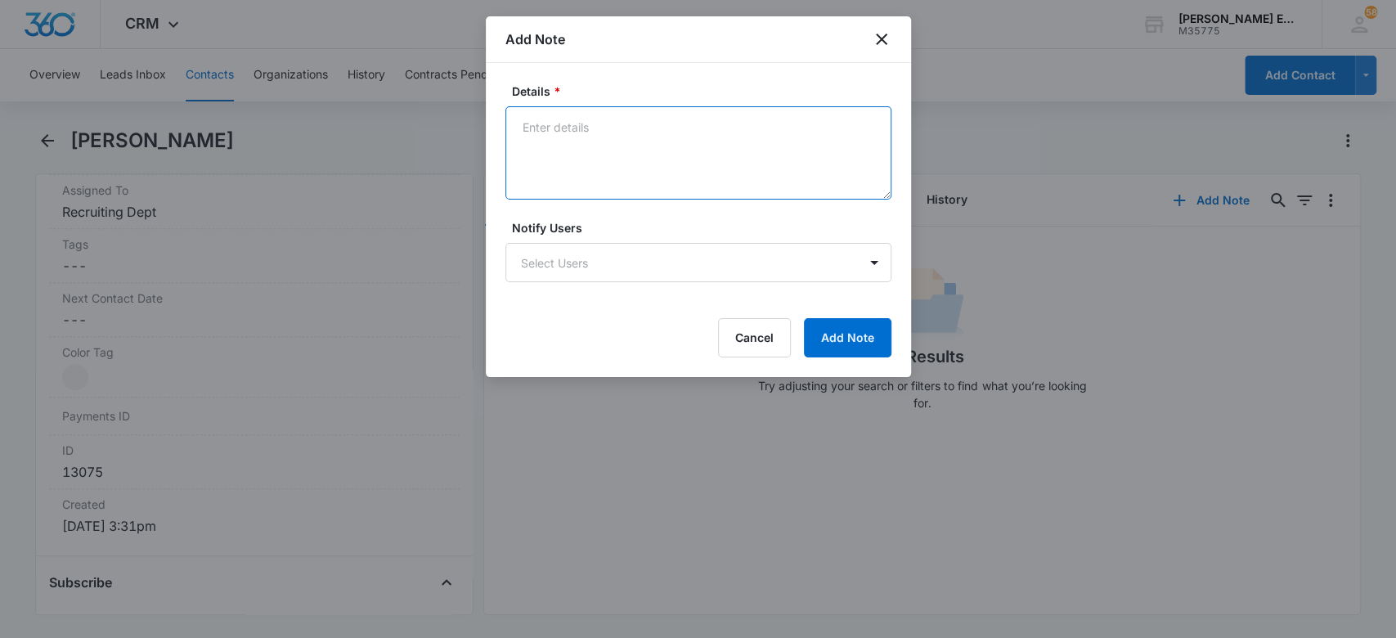
click at [667, 157] on textarea "Details *" at bounding box center [698, 152] width 386 height 93
type textarea "s"
paste textarea "Great Question! [PERSON_NAME] Estates and Homes is a nationwide real estate bro…"
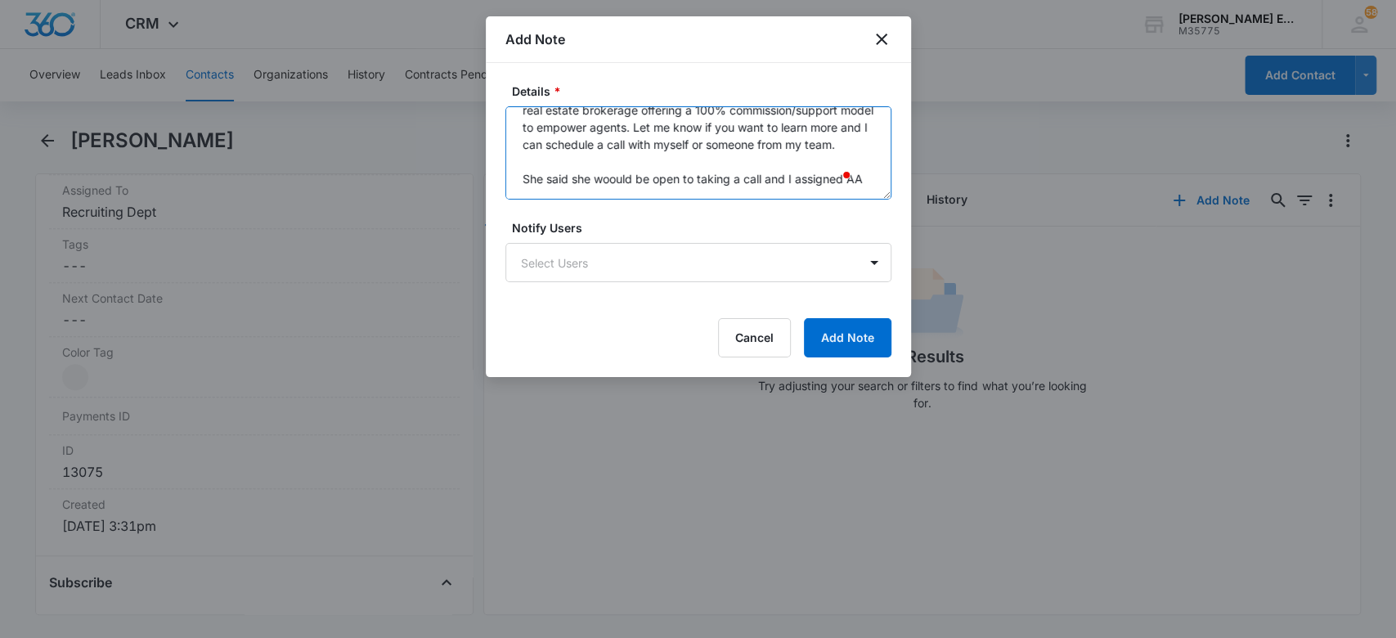
scroll to position [107, 0]
type textarea "Source is SC Wanted toknow who [PERSON_NAME] is and i told her- Great Question!…"
click at [567, 262] on body "CRM Apps Websites CRM Email Social Brand [PERSON_NAME] Estates and Homes M35775…" at bounding box center [698, 319] width 1396 height 638
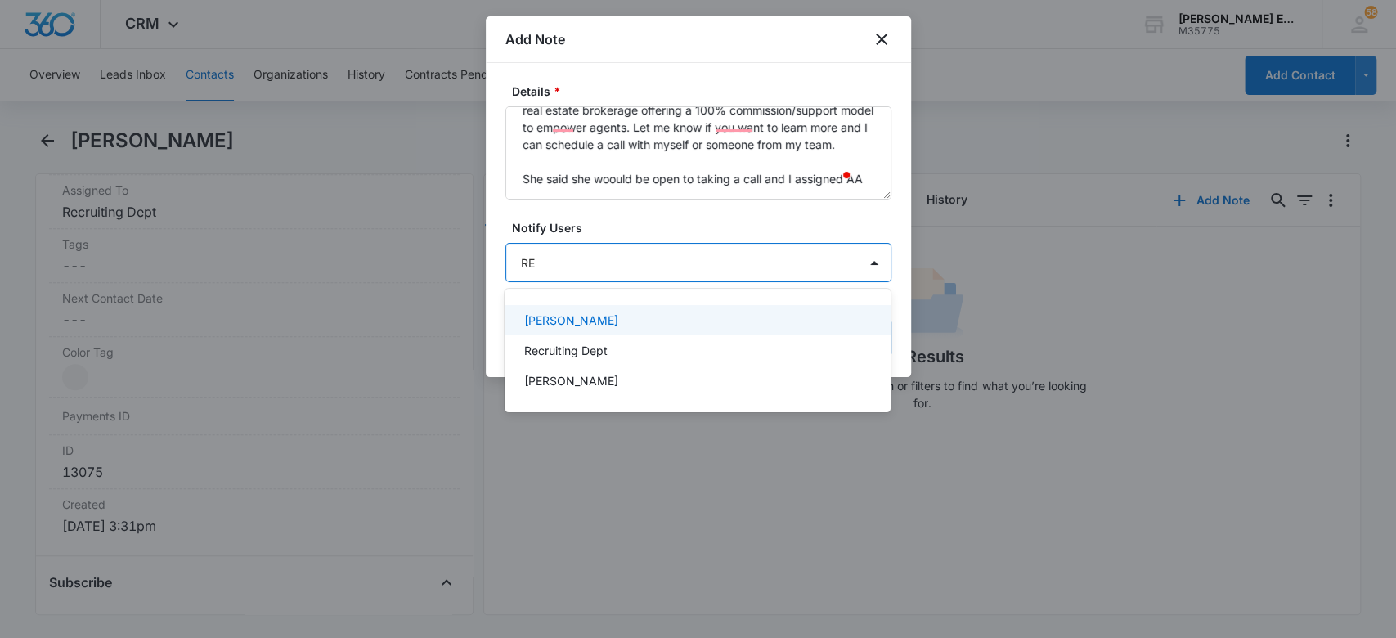
type input "REC"
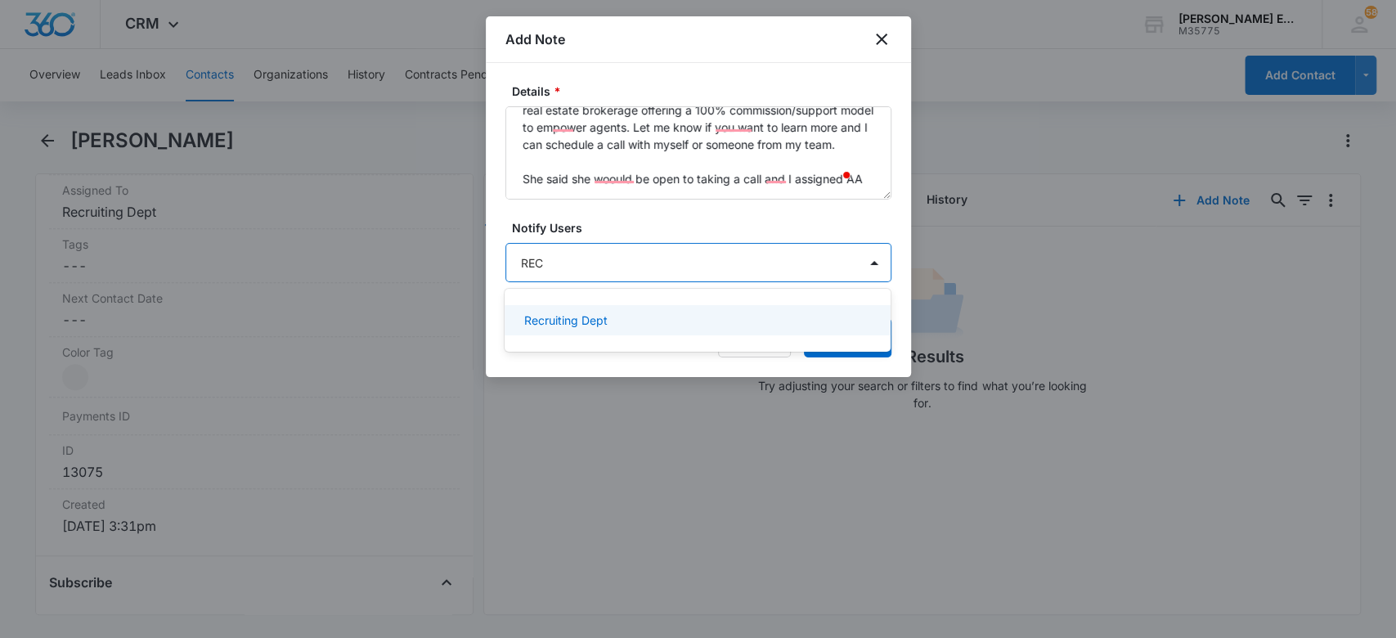
click at [661, 331] on div "Recruiting Dept" at bounding box center [697, 320] width 386 height 30
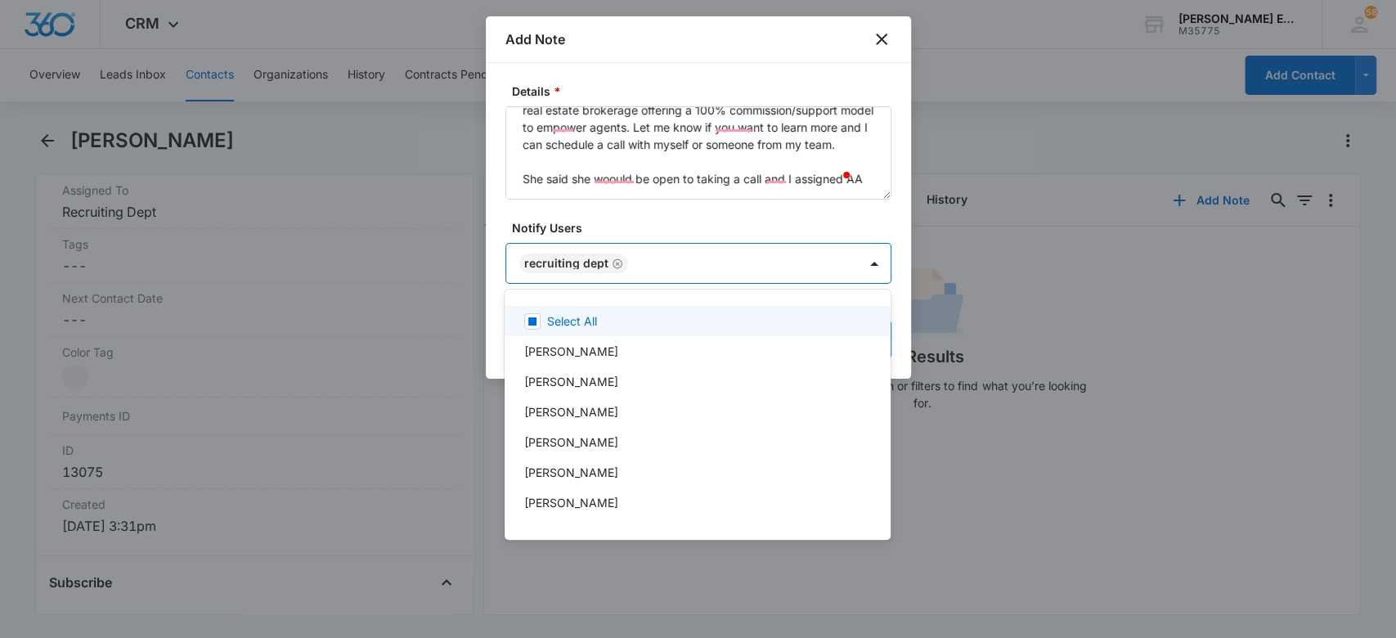
click at [614, 173] on div at bounding box center [698, 319] width 1396 height 638
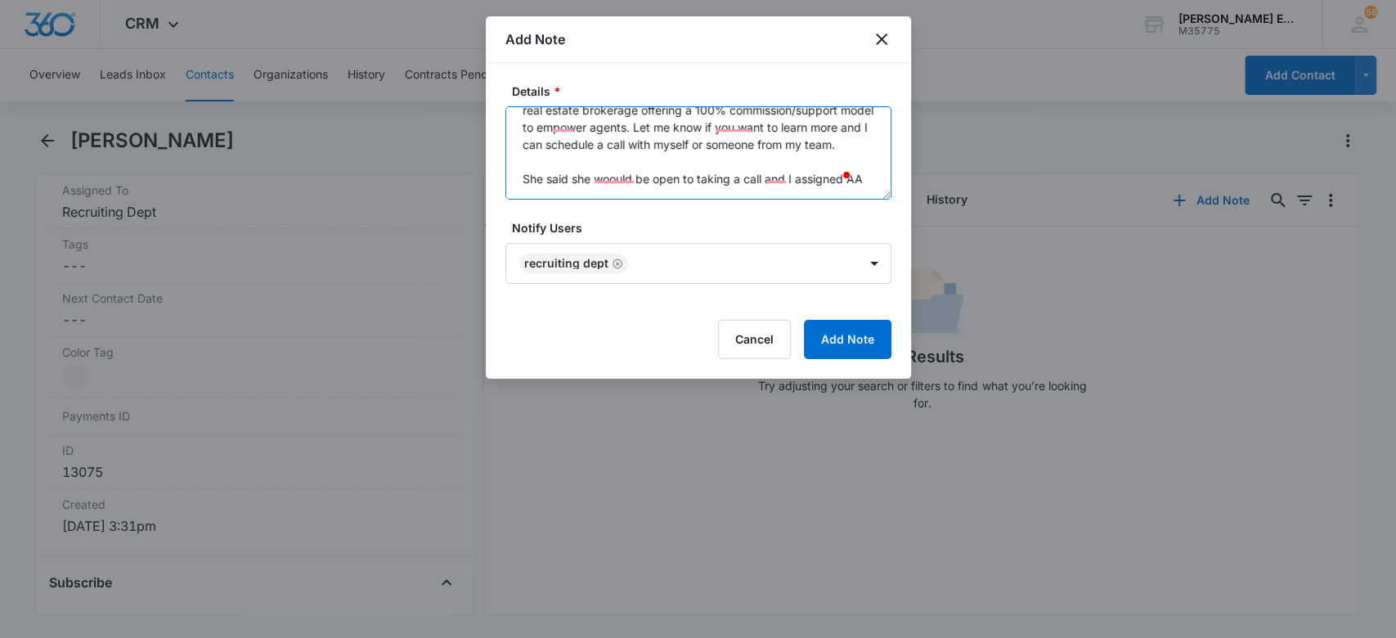
click at [614, 173] on textarea "Source is SC Wanted toknow who [PERSON_NAME] is and i told her- Great Question!…" at bounding box center [698, 152] width 386 height 93
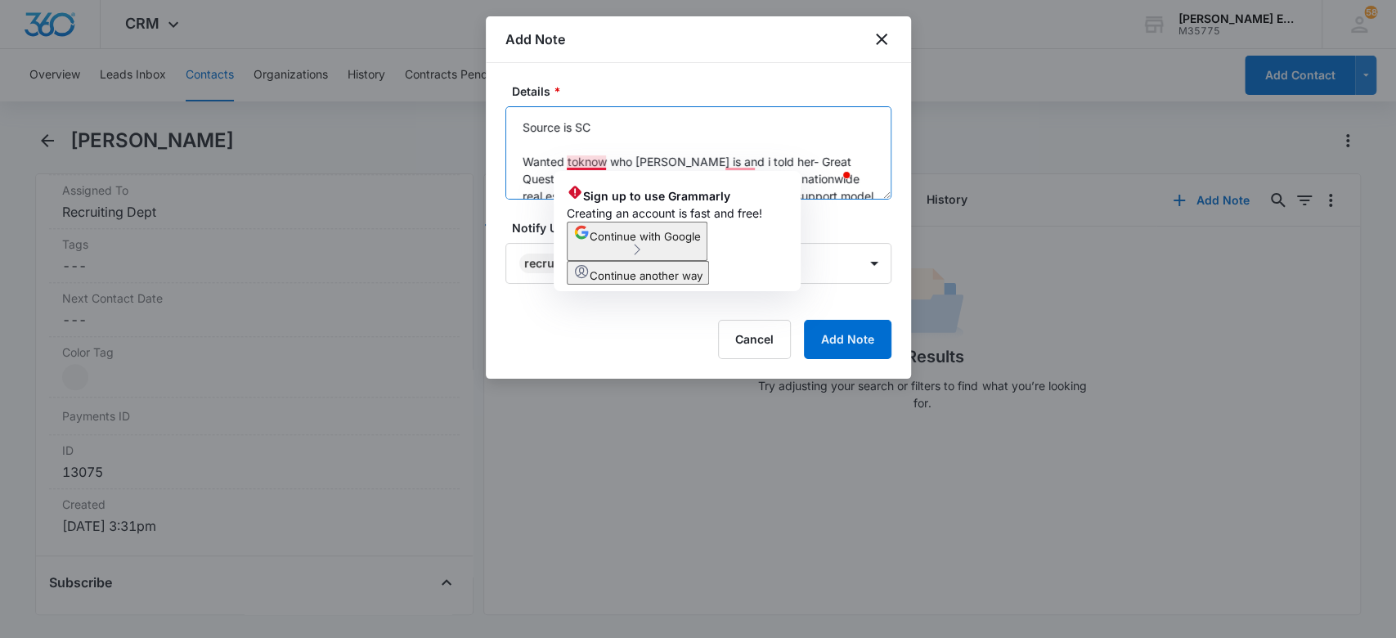
click at [580, 162] on textarea "Source is SC Wanted toknow who [PERSON_NAME] is and i told her- Great Question!…" at bounding box center [698, 152] width 386 height 93
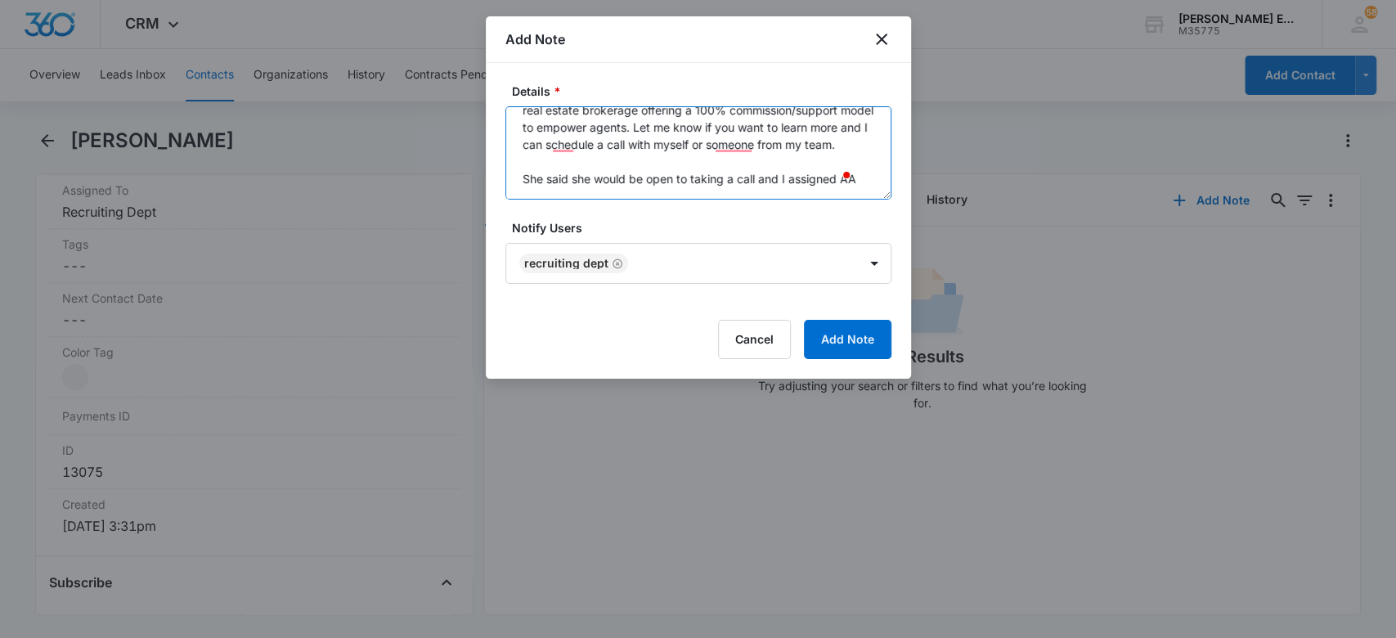
scroll to position [103, 0]
type textarea "Source is SC Wanted to know who [PERSON_NAME] is and i told her- Great Question…"
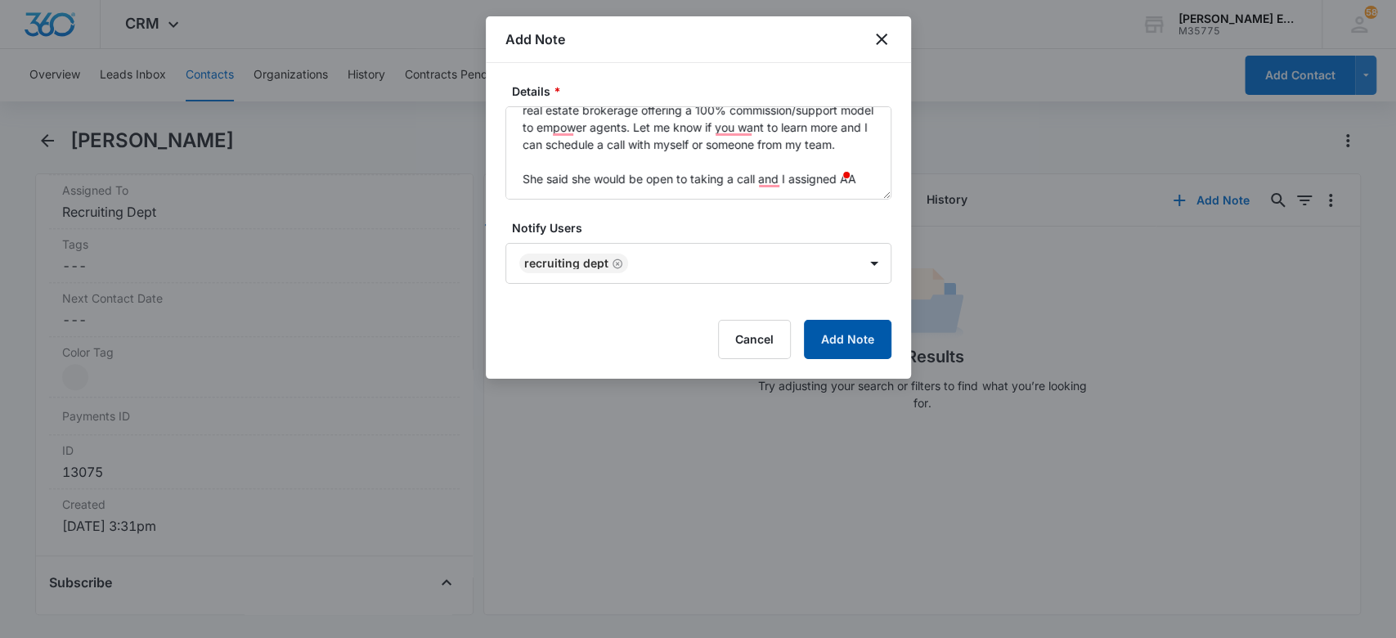
click at [863, 335] on button "Add Note" at bounding box center [847, 339] width 87 height 39
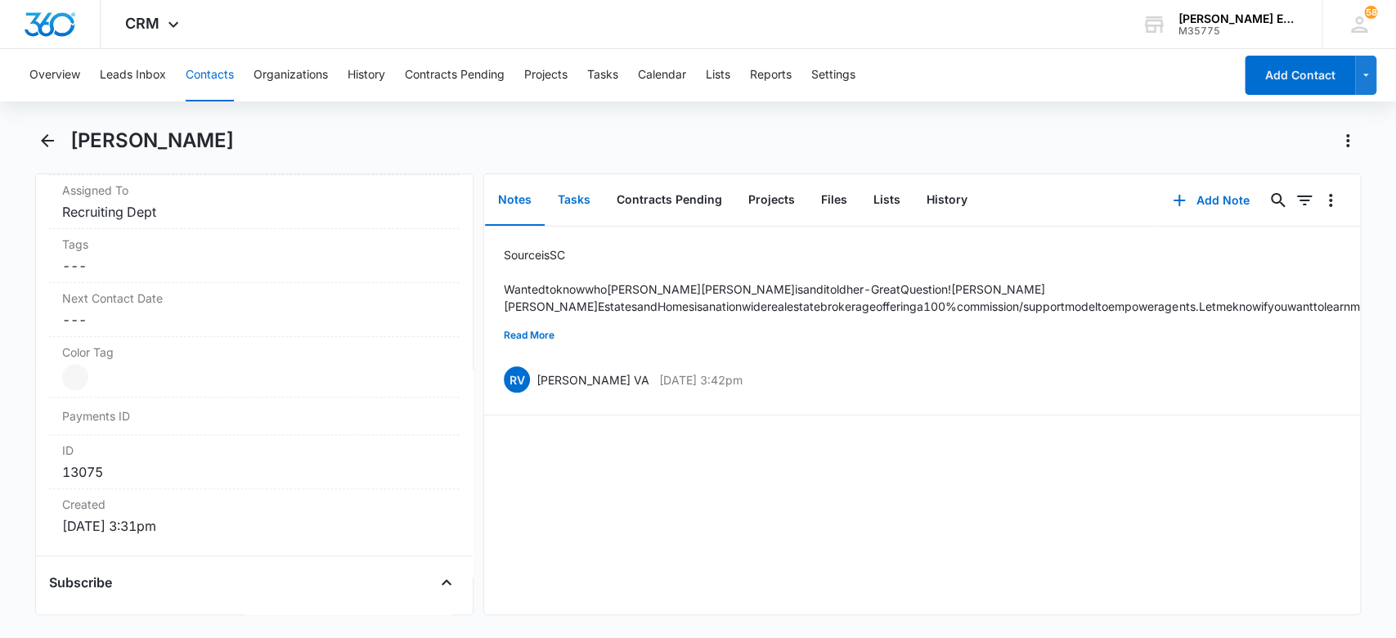
click at [580, 197] on button "Tasks" at bounding box center [573, 200] width 59 height 51
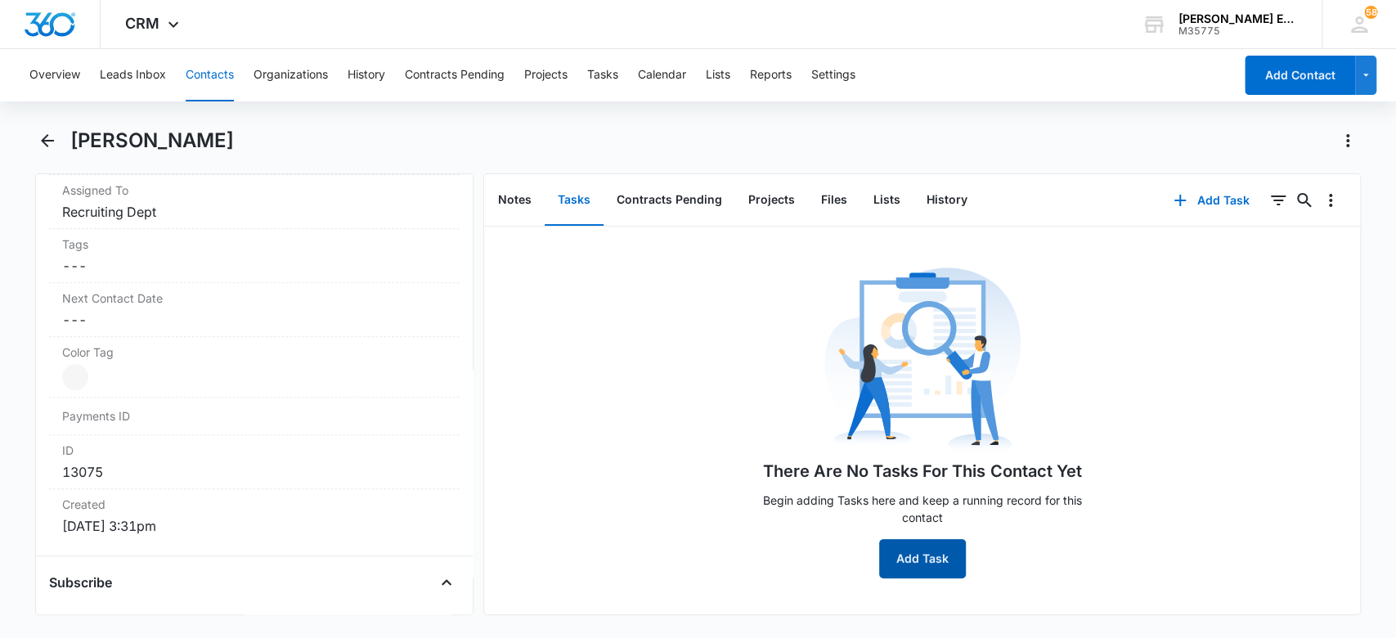
click at [909, 563] on button "Add Task" at bounding box center [922, 558] width 87 height 39
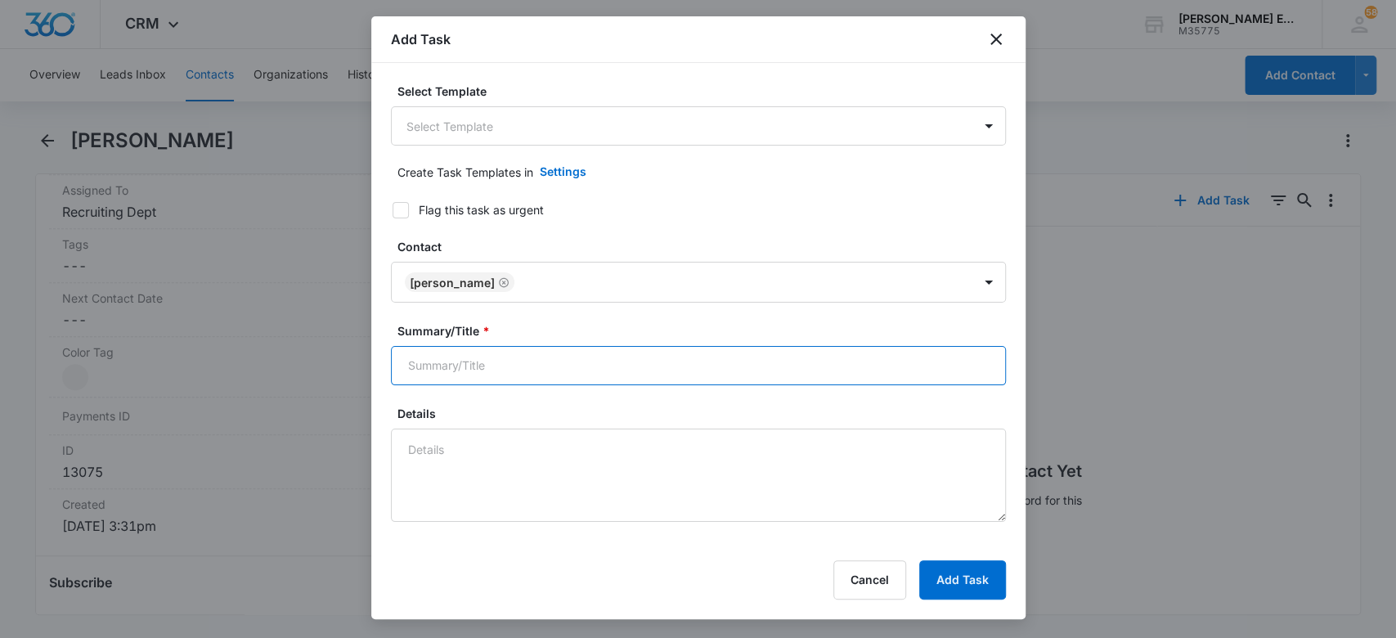
click at [566, 348] on input "Summary/Title *" at bounding box center [698, 365] width 615 height 39
type input "a"
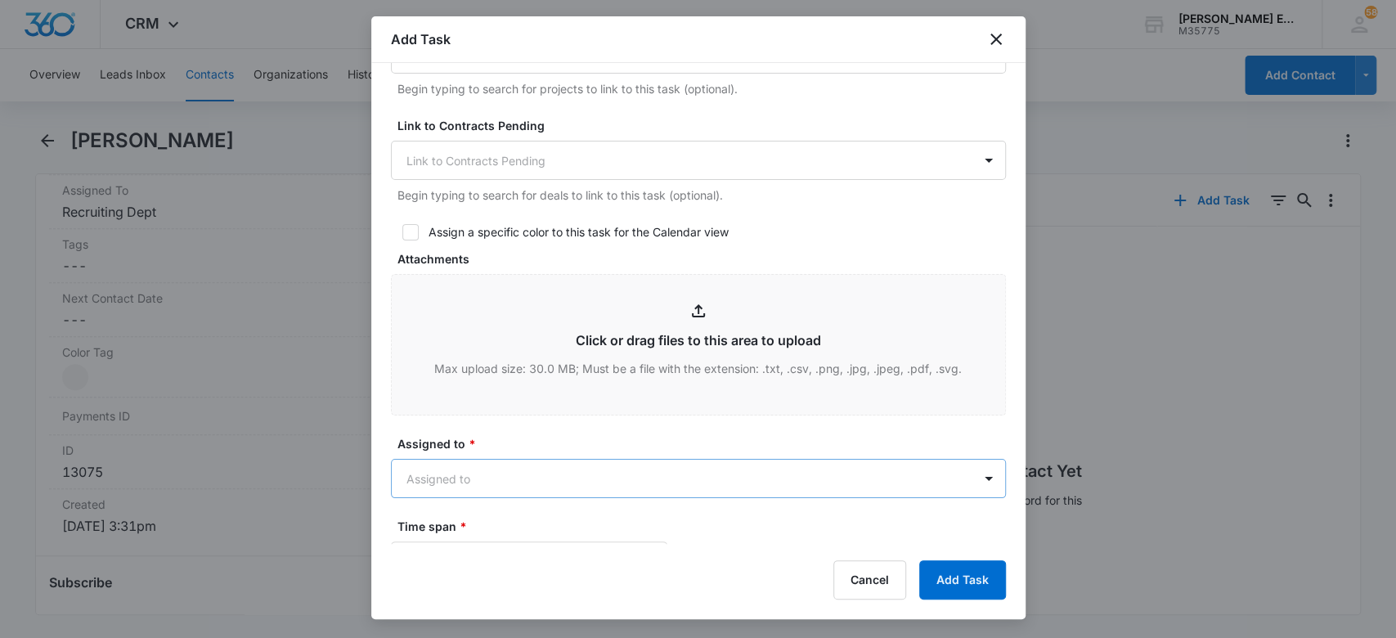
scroll to position [654, 0]
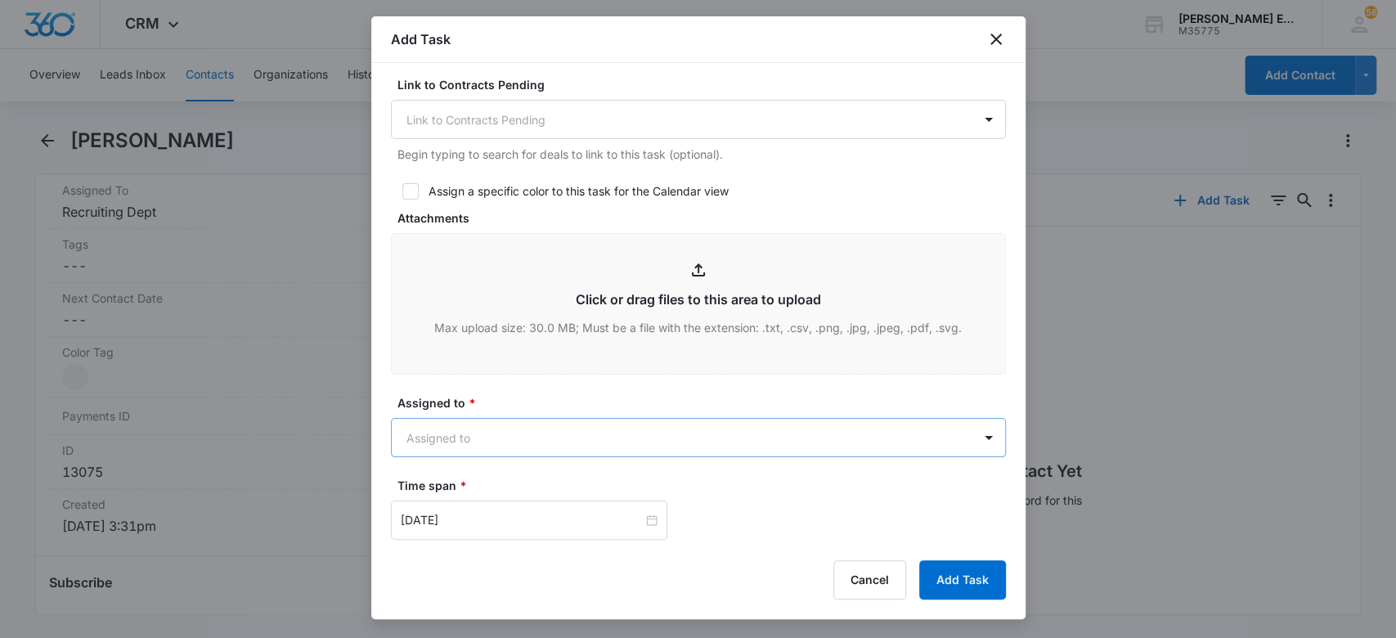
type input "[PERSON_NAME] Intro Call"
click at [494, 437] on body "CRM Apps Websites CRM Email Social Brand [PERSON_NAME] Estates and Homes M35775…" at bounding box center [698, 319] width 1396 height 638
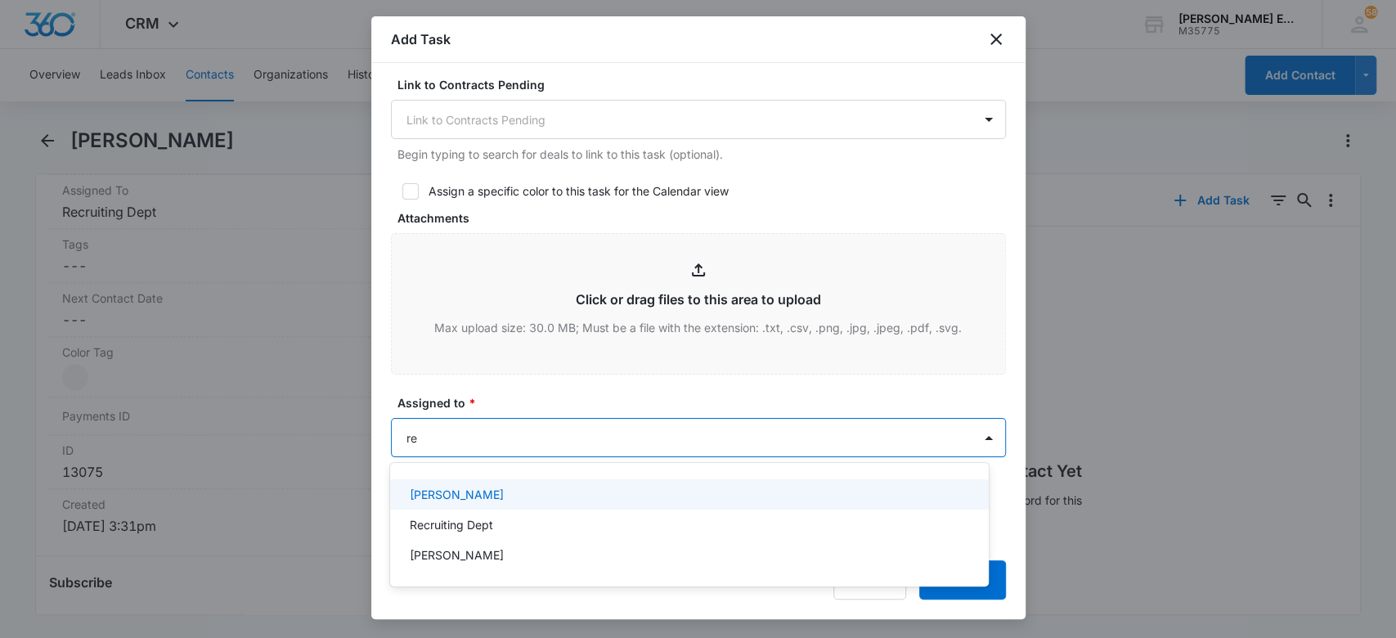
type input "rec"
click at [500, 495] on div "Recruiting Dept" at bounding box center [688, 494] width 556 height 17
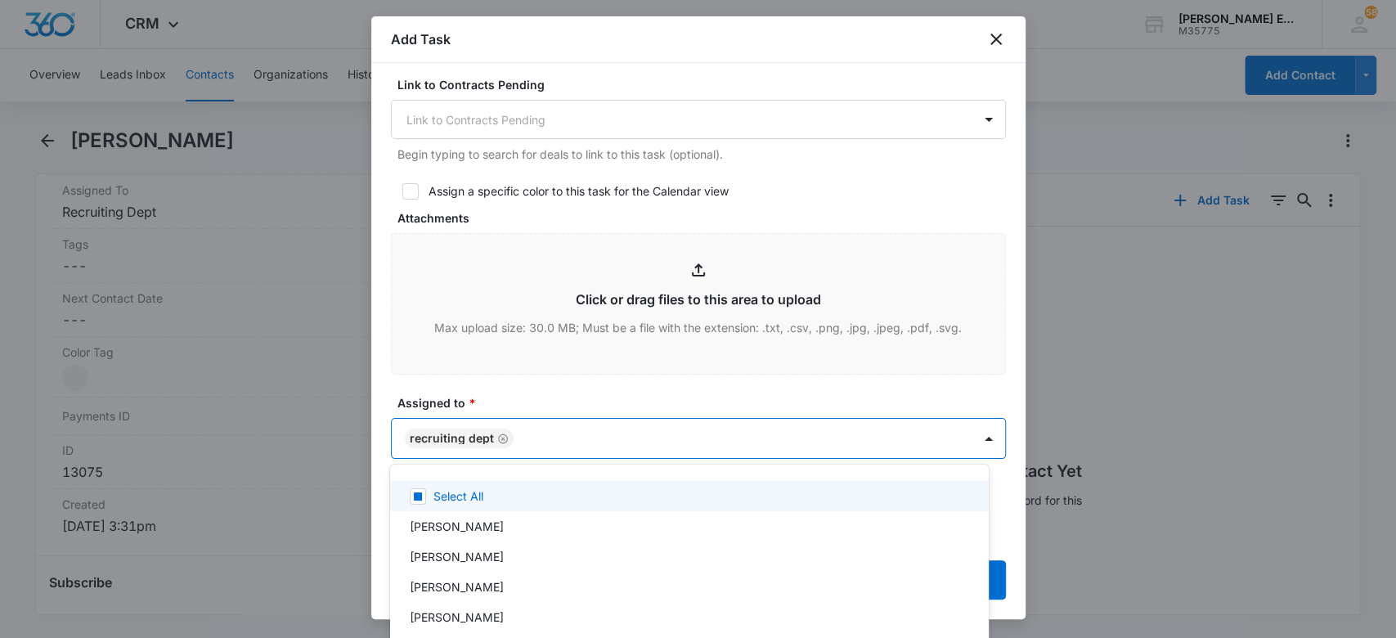
click at [484, 401] on div at bounding box center [698, 319] width 1396 height 638
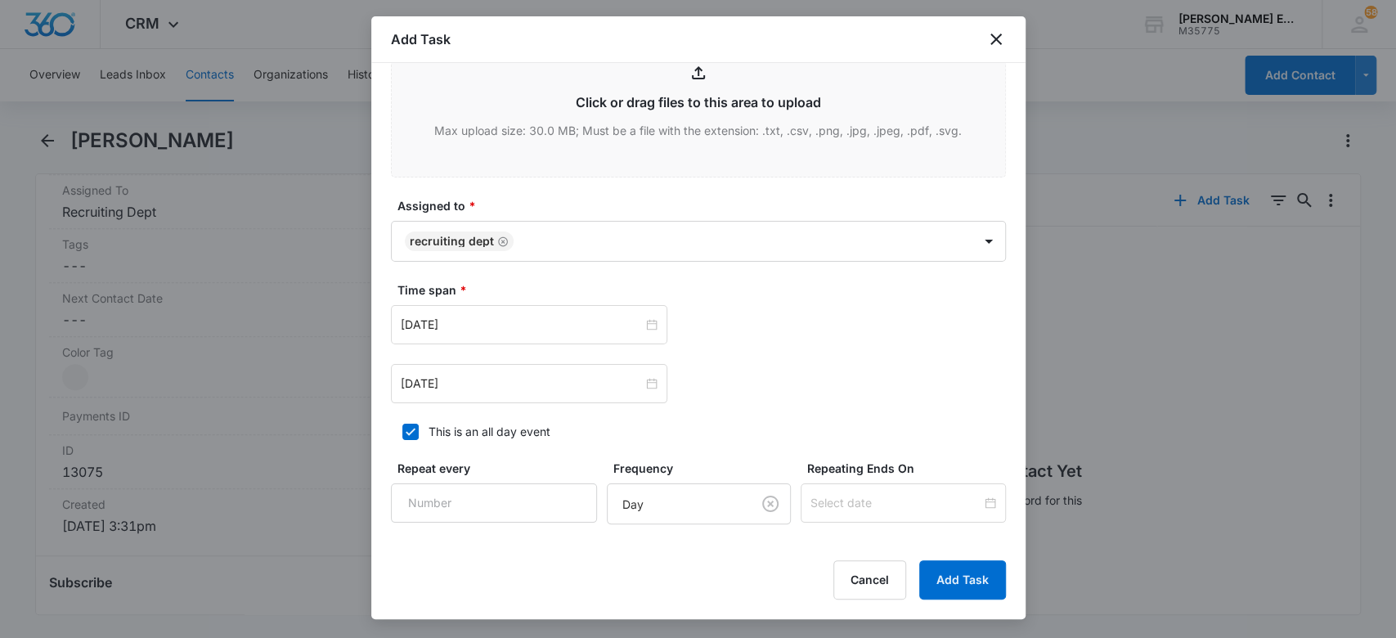
scroll to position [981, 0]
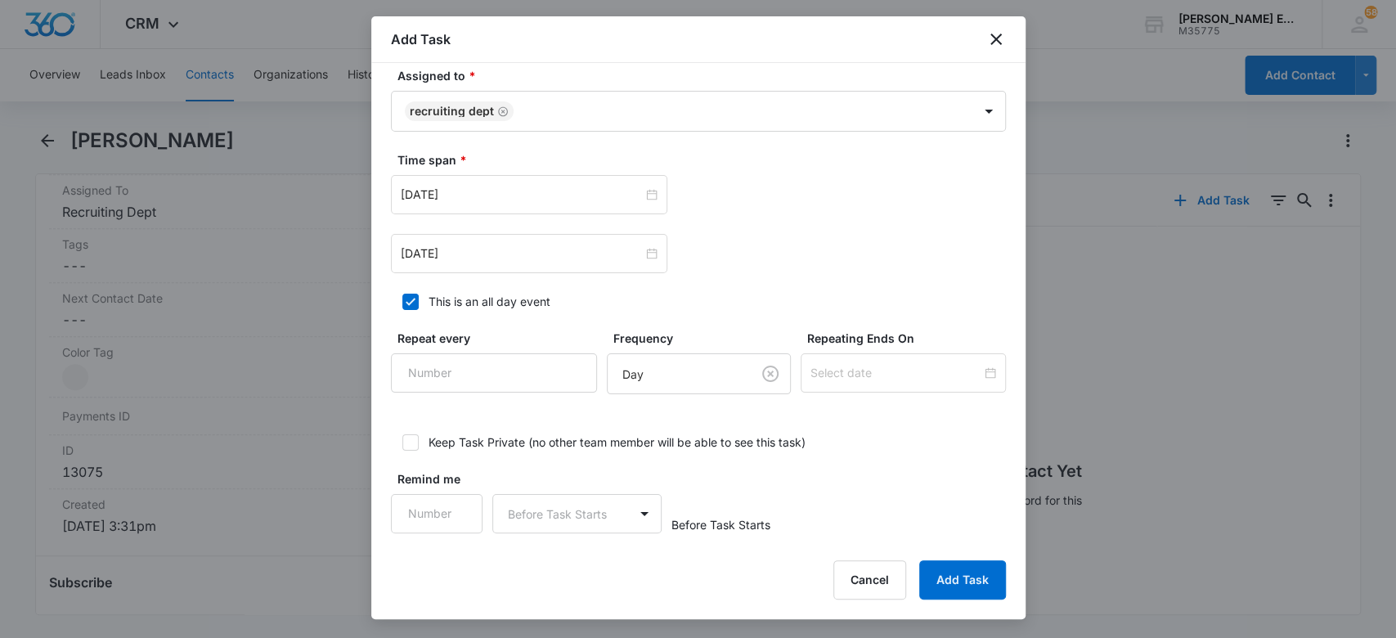
click at [409, 298] on icon at bounding box center [410, 301] width 15 height 15
click at [402, 298] on input "This is an all day event" at bounding box center [396, 301] width 11 height 11
checkbox input "false"
click at [715, 187] on input "12:00 am" at bounding box center [757, 195] width 98 height 18
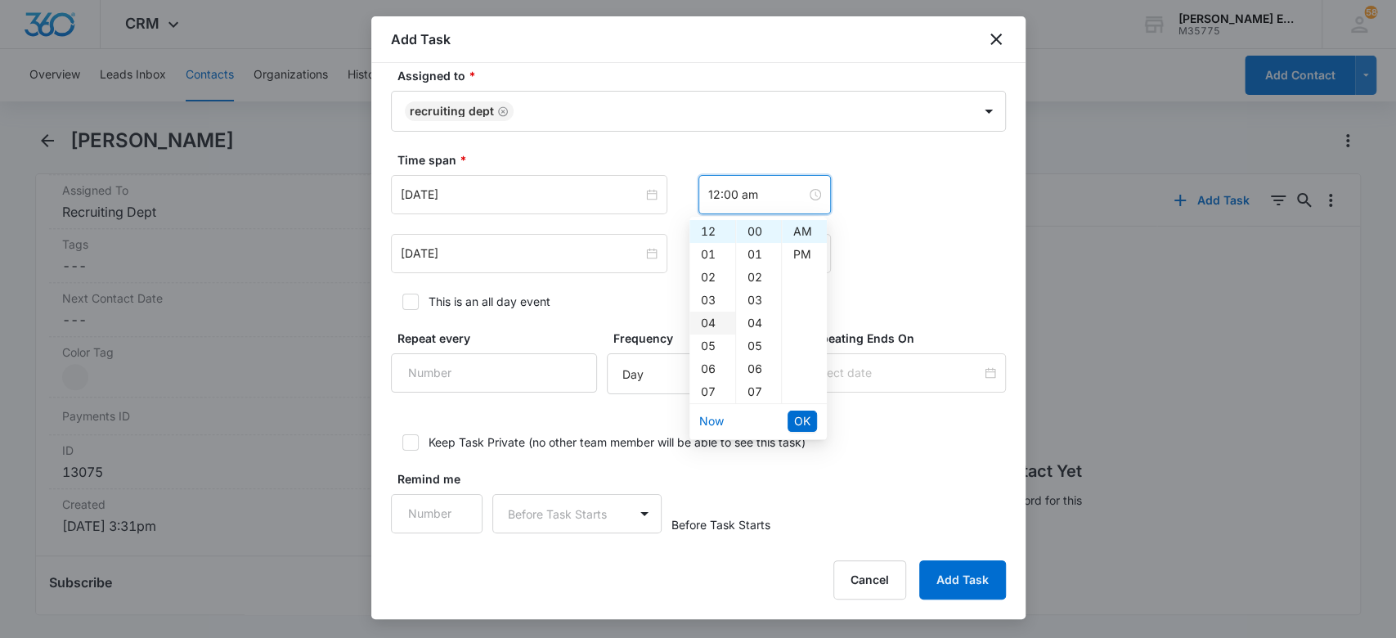
click at [710, 325] on div "04" at bounding box center [712, 322] width 46 height 23
click at [801, 258] on div "PM" at bounding box center [804, 254] width 45 height 23
click at [760, 307] on div "30" at bounding box center [758, 305] width 45 height 23
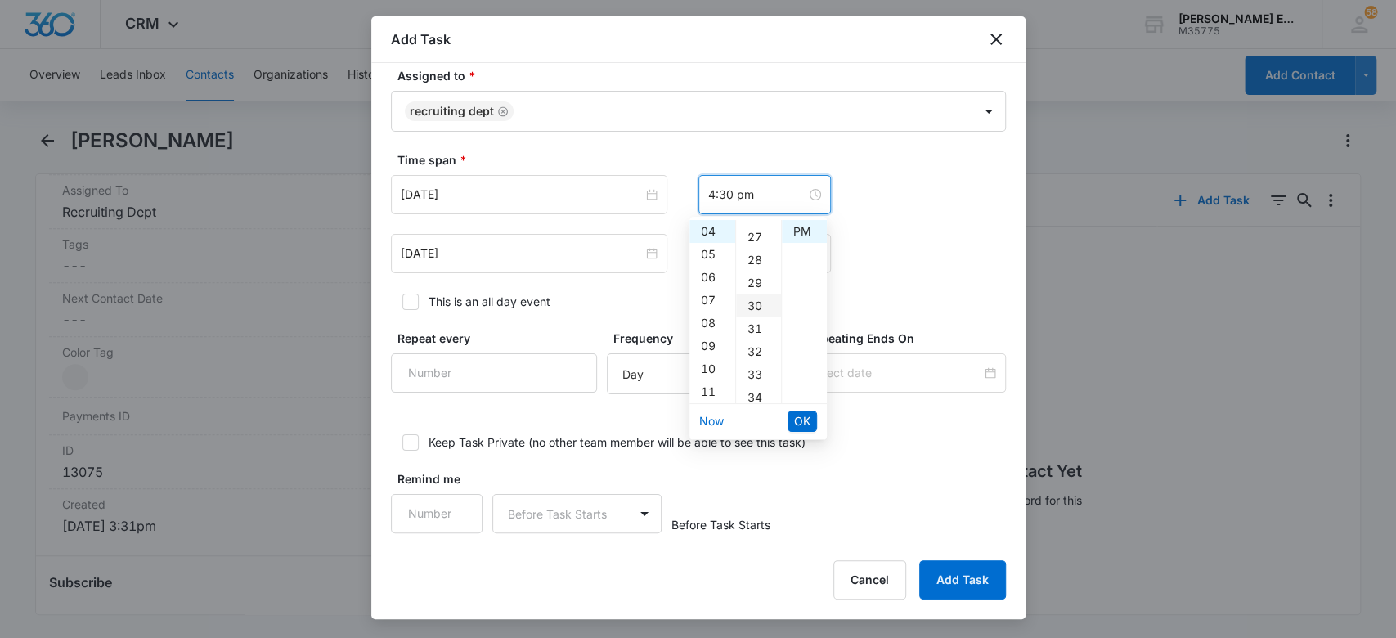
scroll to position [687, 0]
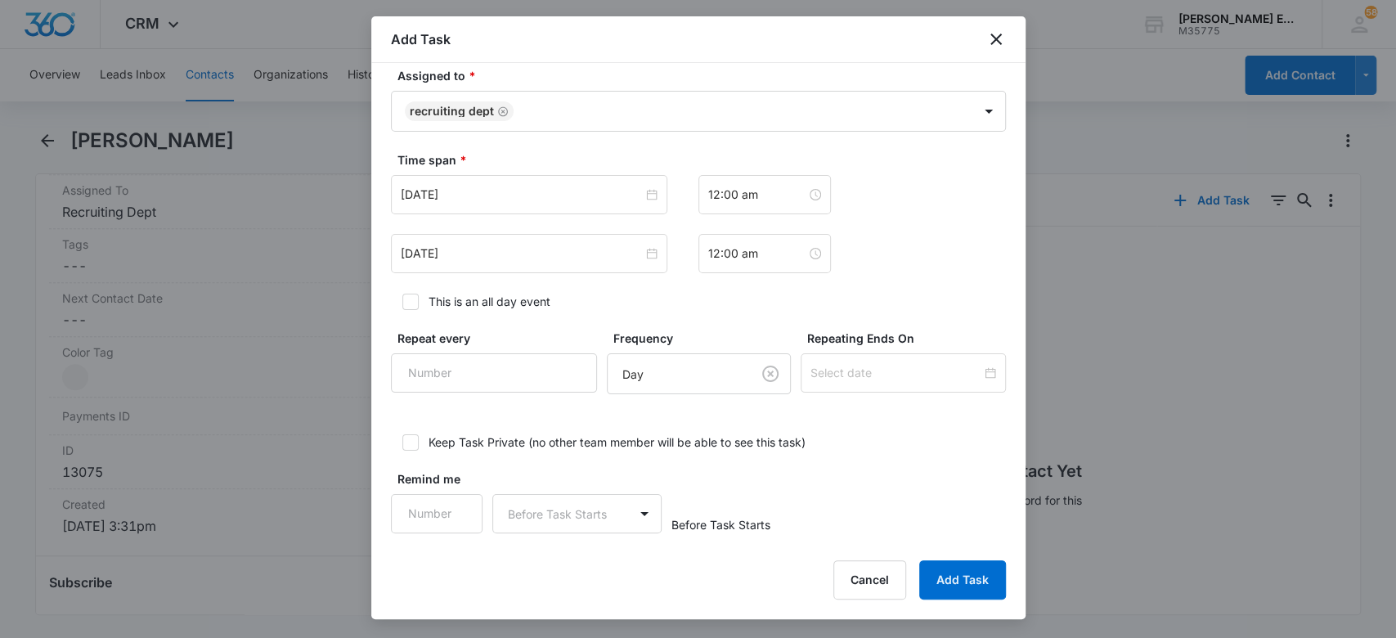
click at [874, 216] on div "[DATE] 12:00 am [DATE] 12:00 am" at bounding box center [698, 224] width 615 height 98
click at [718, 198] on input "12:00 am" at bounding box center [757, 195] width 98 height 18
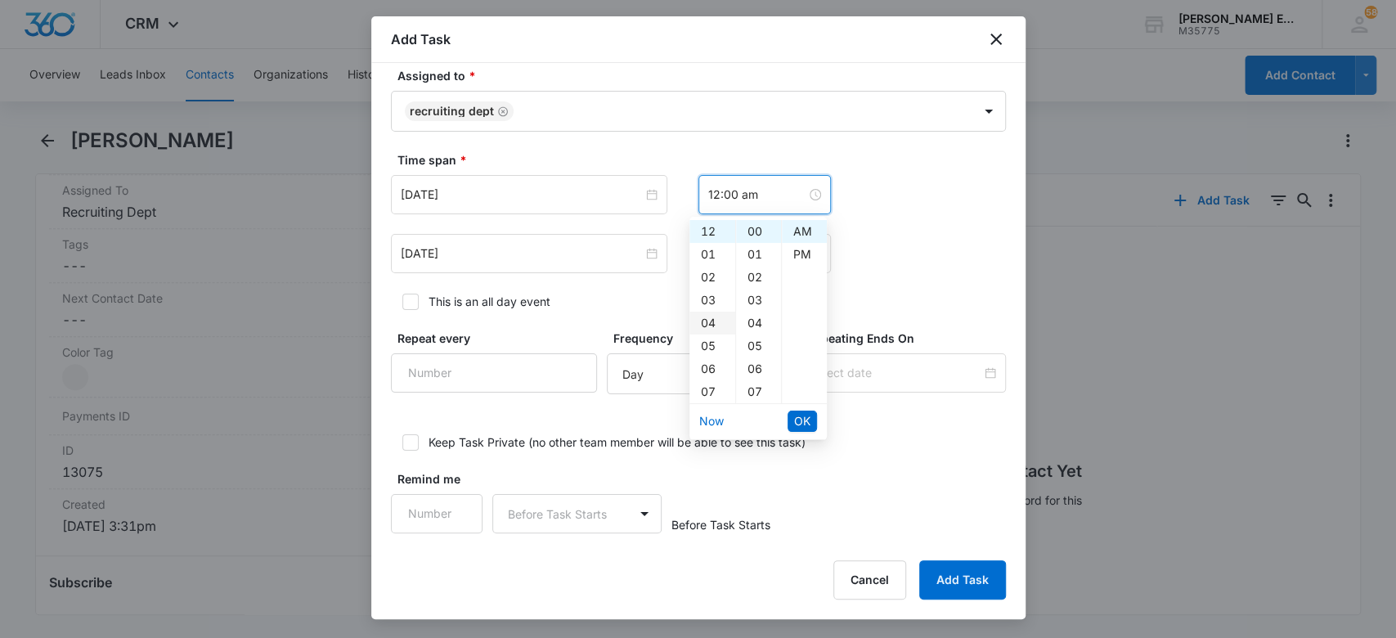
click at [704, 322] on div "04" at bounding box center [712, 322] width 46 height 23
click at [796, 258] on div "PM" at bounding box center [804, 254] width 45 height 23
click at [760, 367] on div "30" at bounding box center [758, 373] width 45 height 23
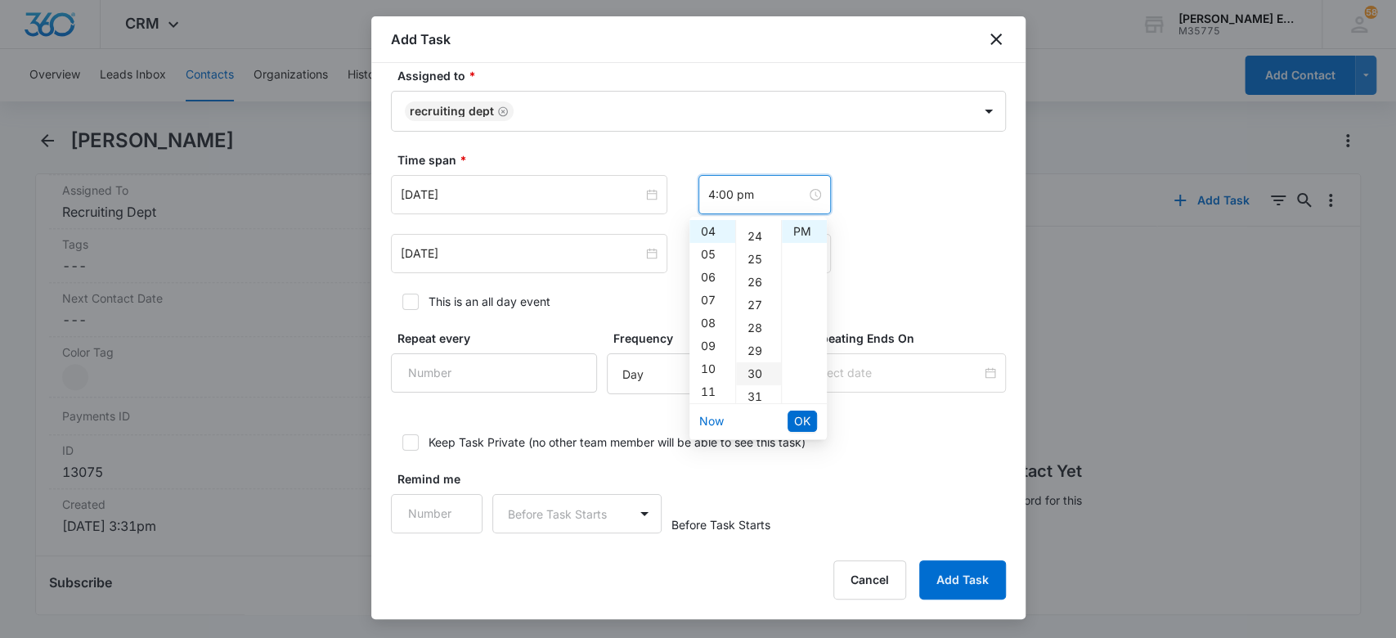
type input "4:30 pm"
click at [804, 426] on span "OK" at bounding box center [802, 421] width 16 height 18
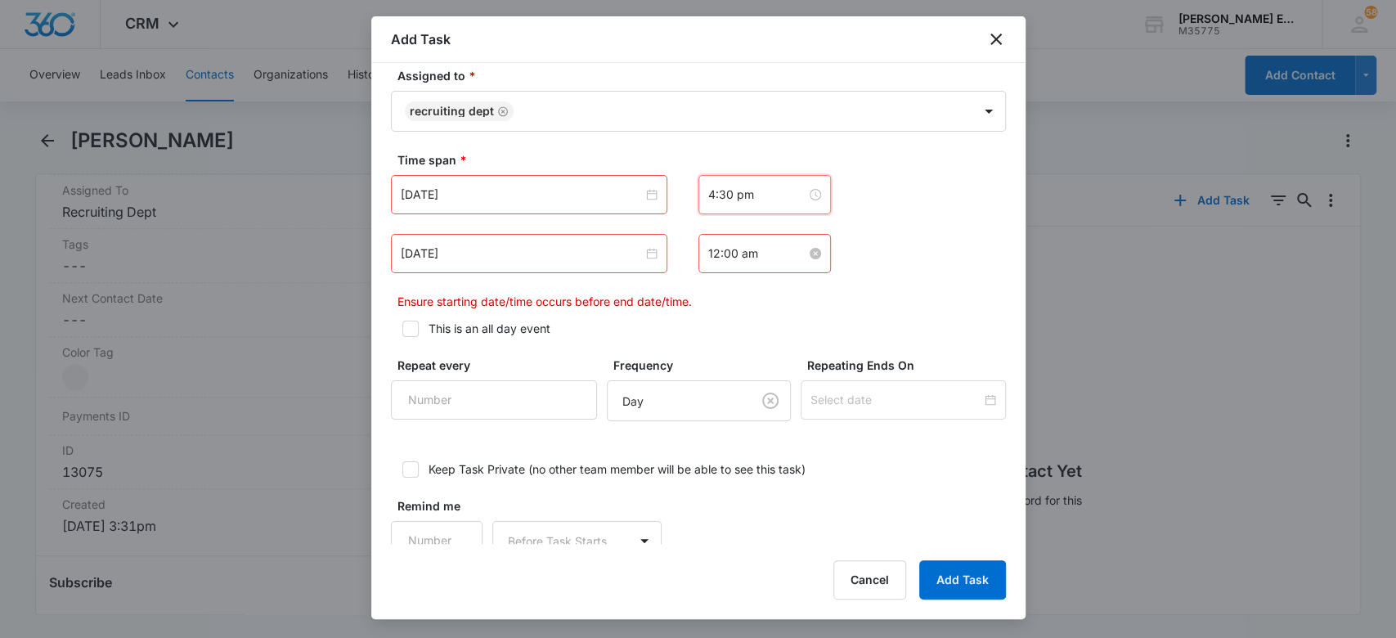
click at [724, 252] on input "12:00 am" at bounding box center [757, 253] width 98 height 18
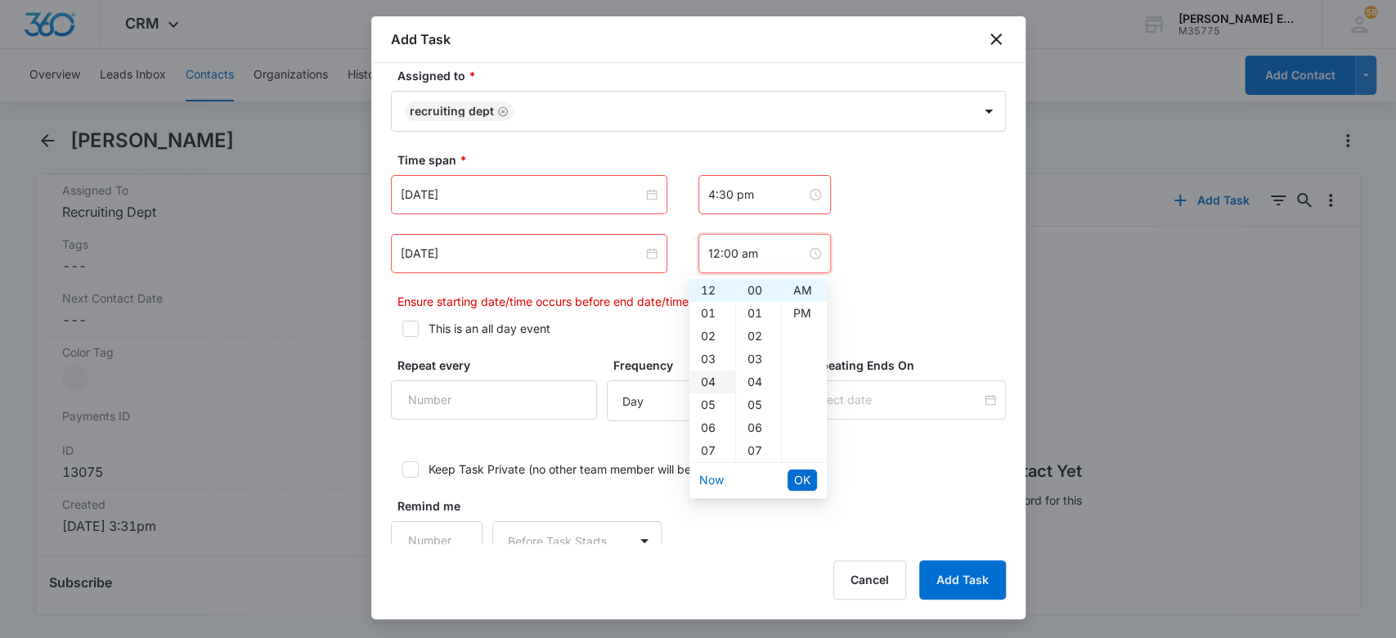
click at [710, 379] on div "04" at bounding box center [712, 381] width 46 height 23
click at [752, 352] on div "30" at bounding box center [758, 356] width 45 height 23
click at [790, 310] on div "PM" at bounding box center [804, 313] width 45 height 23
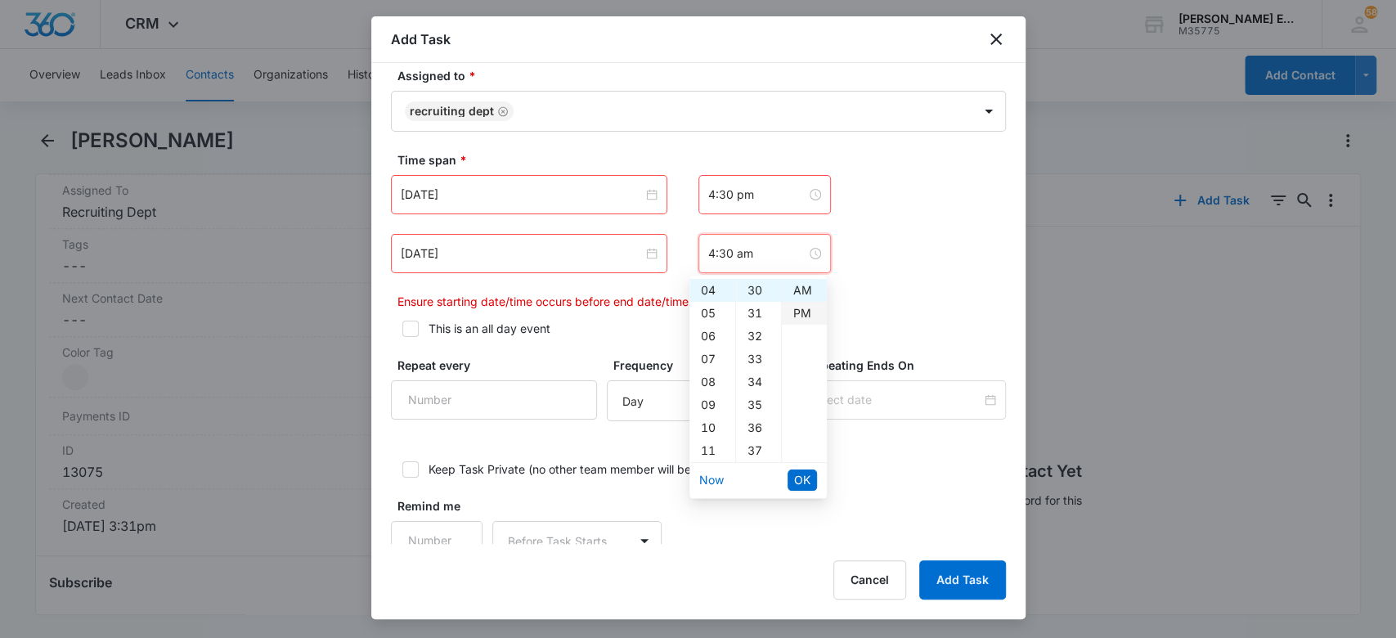
type input "4:30 pm"
click at [803, 479] on span "OK" at bounding box center [802, 480] width 16 height 18
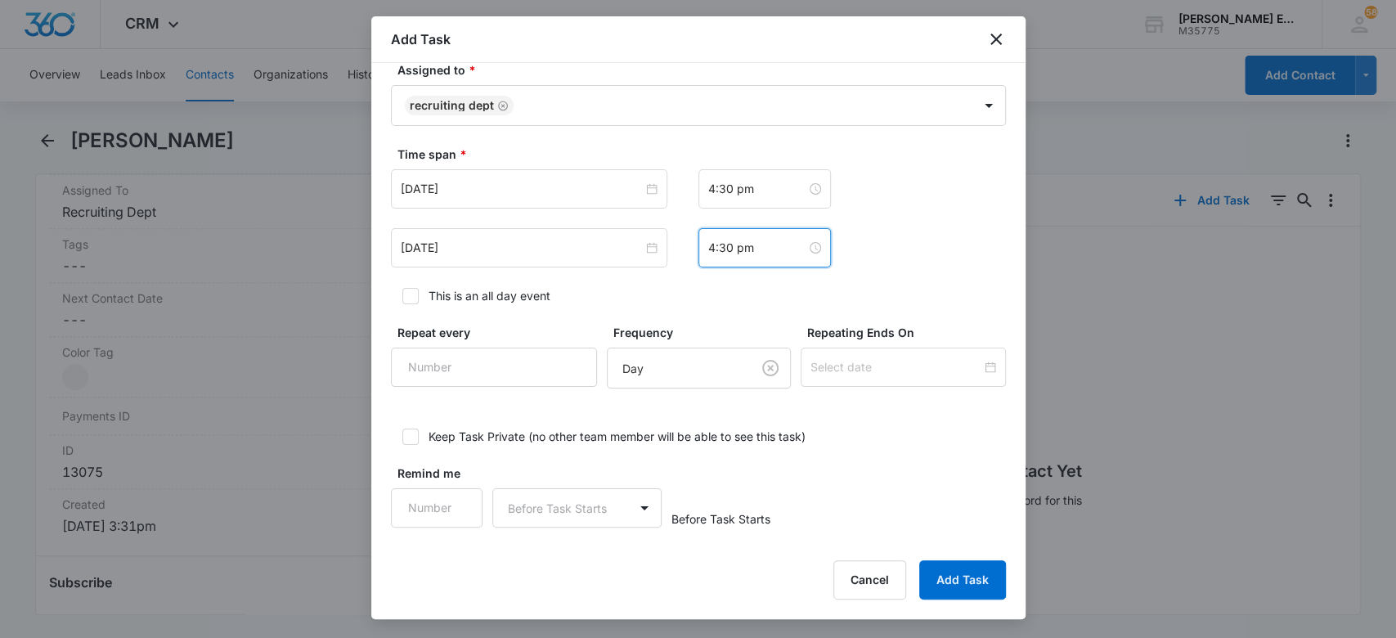
scroll to position [988, 0]
click at [901, 265] on div "[DATE] 4:30 pm" at bounding box center [698, 246] width 615 height 39
click at [942, 585] on button "Add Task" at bounding box center [962, 579] width 87 height 39
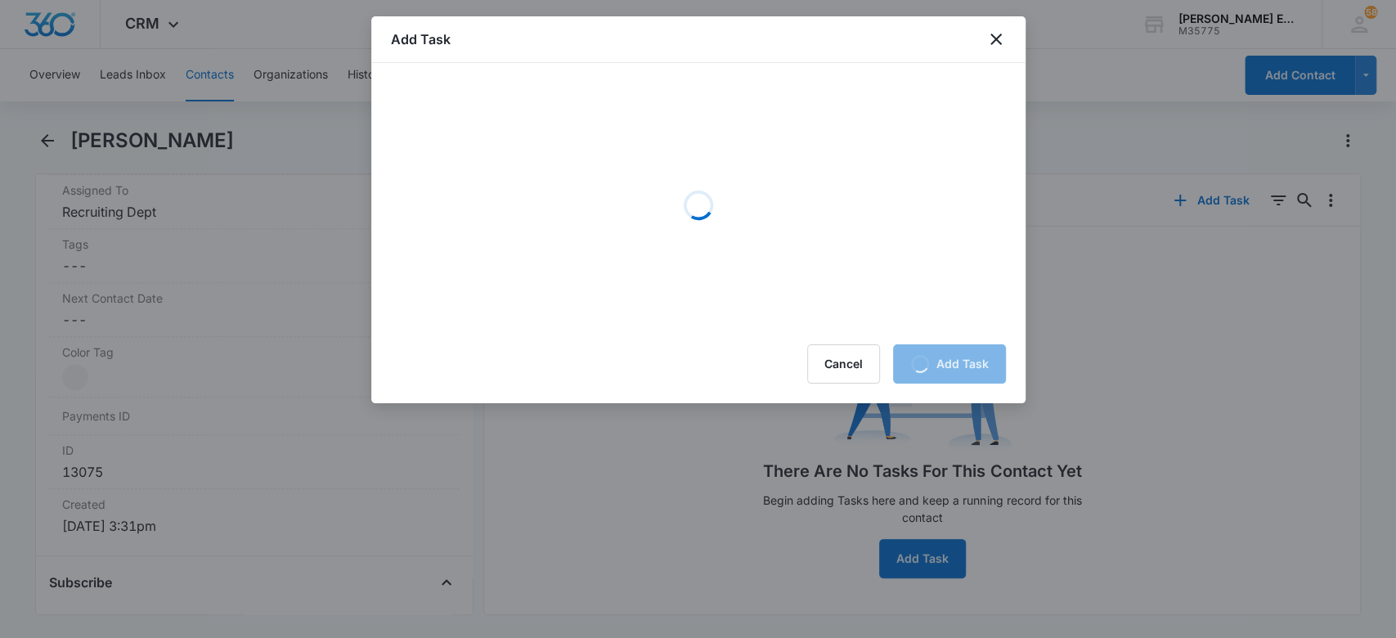
scroll to position [0, 0]
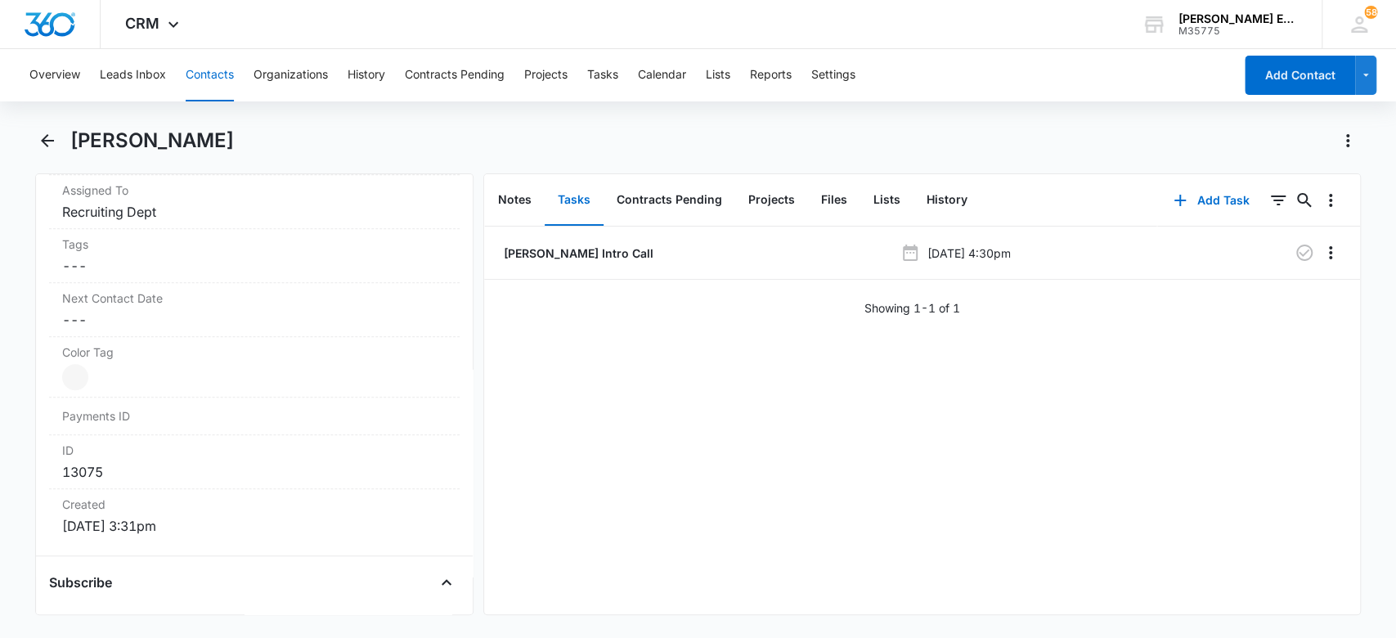
click at [223, 79] on button "Contacts" at bounding box center [210, 75] width 48 height 52
